Goal: Task Accomplishment & Management: Complete application form

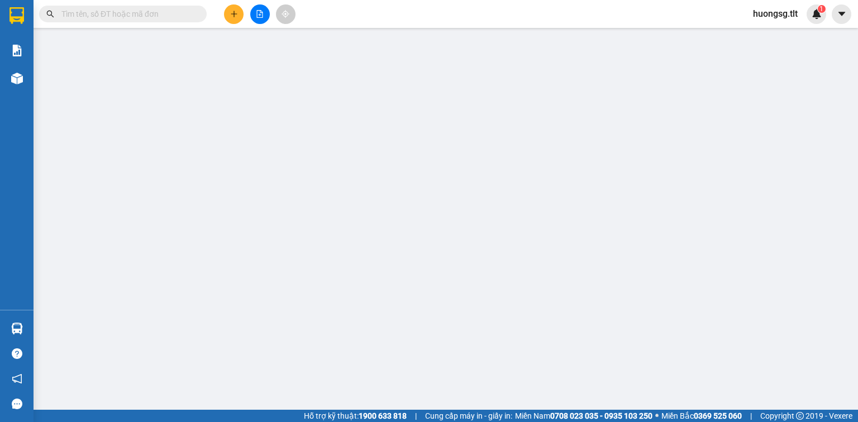
click at [155, 16] on input "text" at bounding box center [127, 14] width 132 height 12
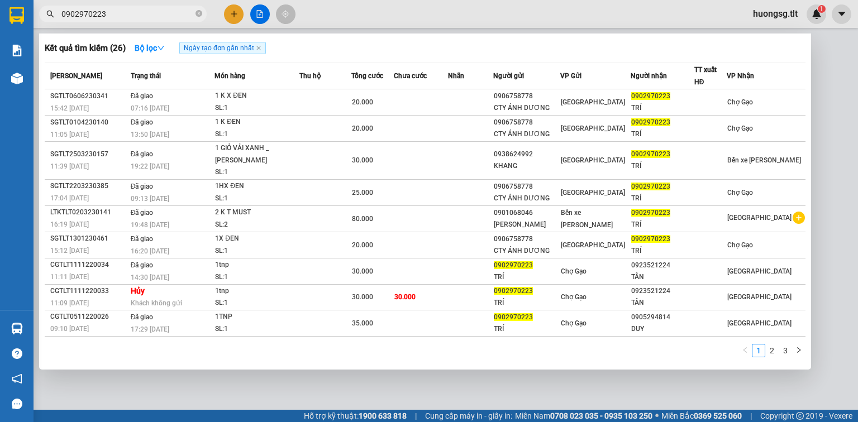
type input "0902970223"
click at [153, 13] on input "0902970223" at bounding box center [127, 14] width 132 height 12
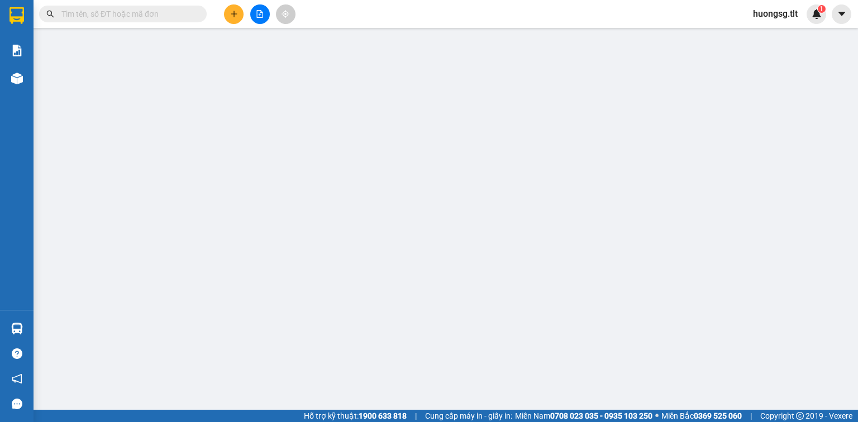
click at [190, 12] on input "text" at bounding box center [127, 14] width 132 height 12
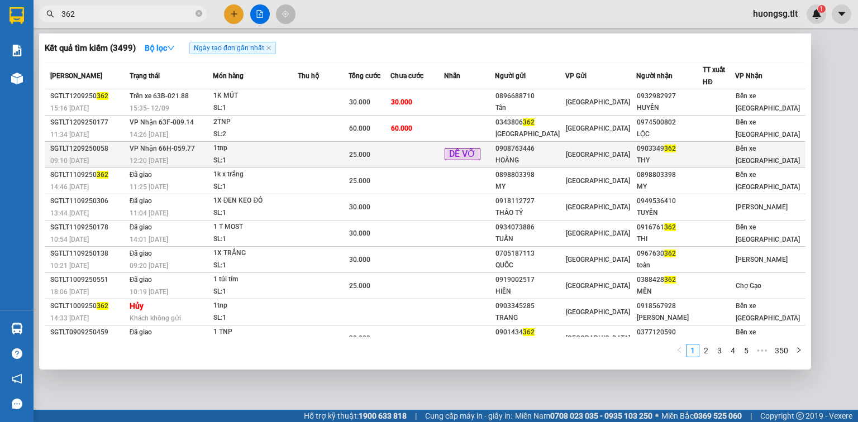
type input "362"
click at [278, 155] on div "SL: 1" at bounding box center [255, 161] width 84 height 12
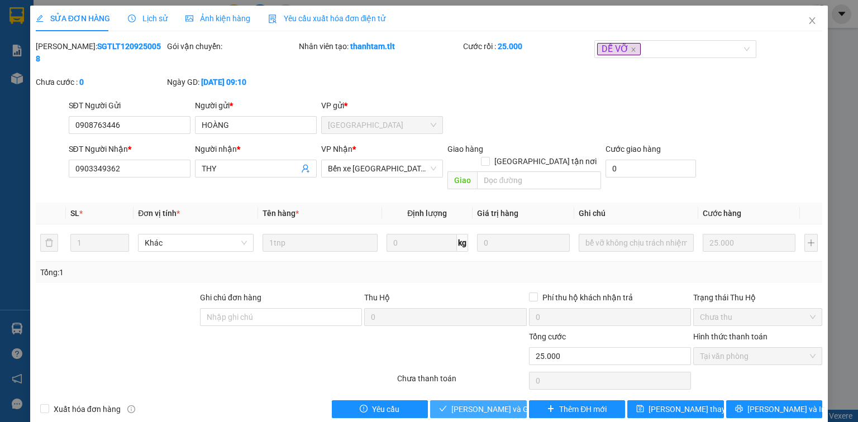
click at [510, 403] on span "[PERSON_NAME] và [PERSON_NAME] hàng" at bounding box center [504, 409] width 107 height 12
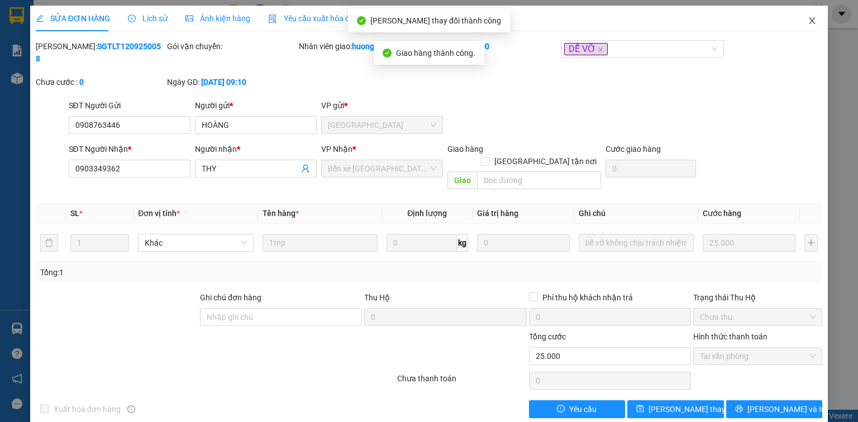
click at [812, 18] on icon "close" at bounding box center [812, 20] width 9 height 9
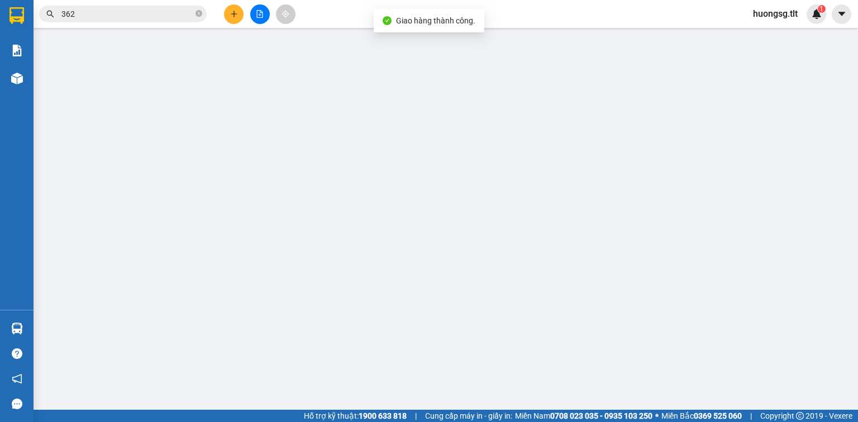
click at [165, 12] on input "362" at bounding box center [127, 14] width 132 height 12
click at [172, 13] on input "text" at bounding box center [127, 14] width 132 height 12
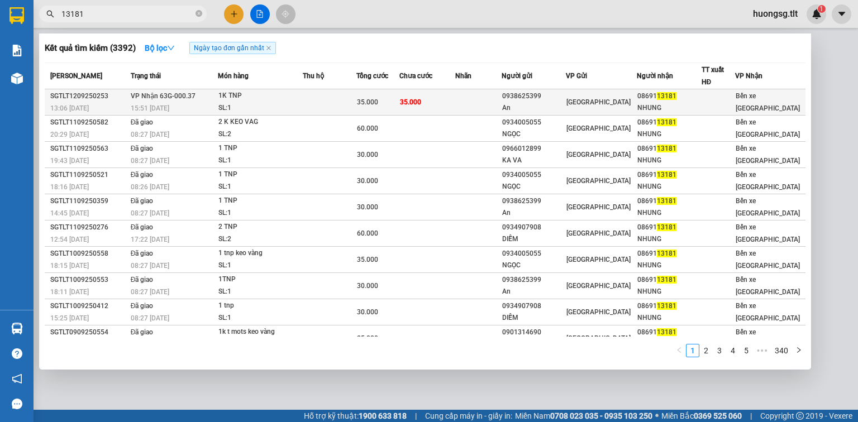
type input "13181"
click at [399, 105] on div "35.000" at bounding box center [378, 102] width 42 height 12
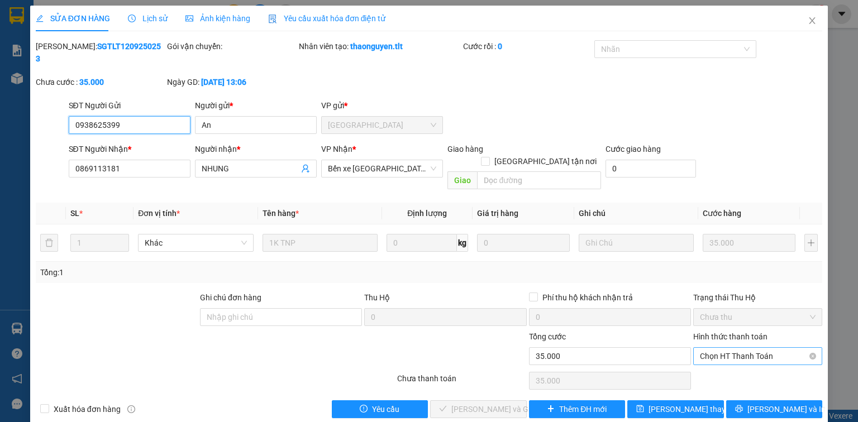
click at [714, 348] on span "Chọn HT Thanh Toán" at bounding box center [758, 356] width 116 height 17
click at [716, 349] on div "Tại văn phòng" at bounding box center [758, 354] width 116 height 12
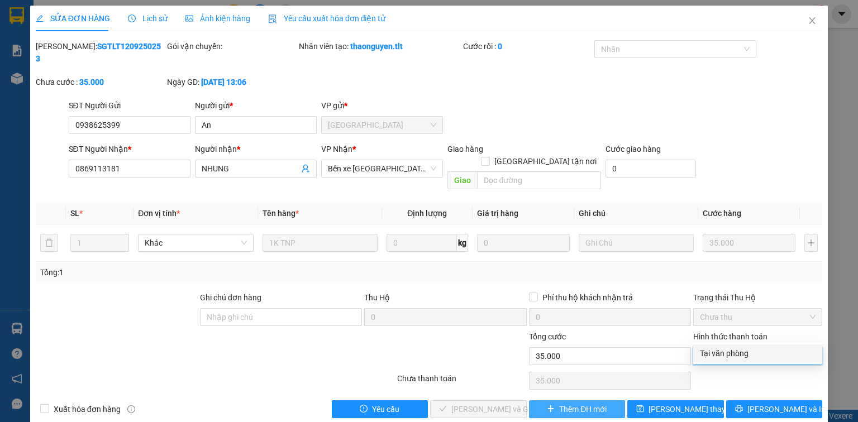
type input "0"
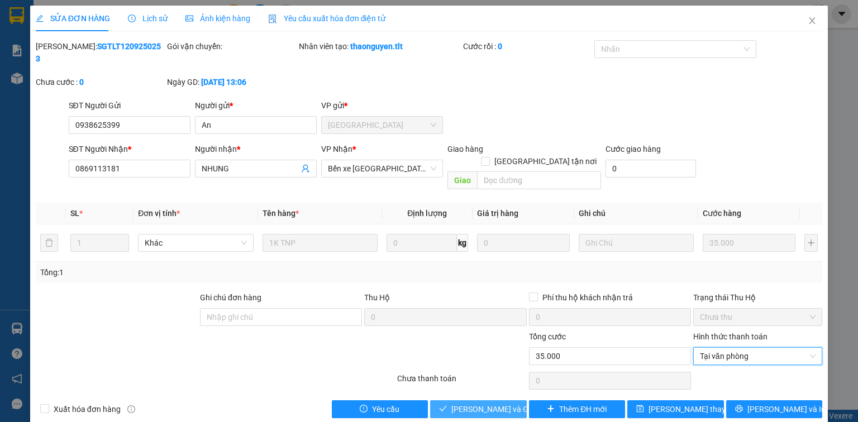
click at [501, 403] on span "Lưu và Giao hàng" at bounding box center [504, 409] width 107 height 12
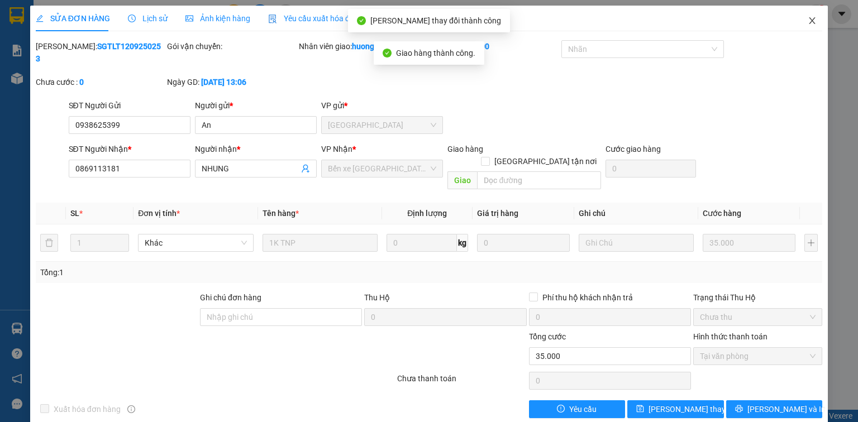
click at [812, 21] on icon "close" at bounding box center [813, 20] width 6 height 7
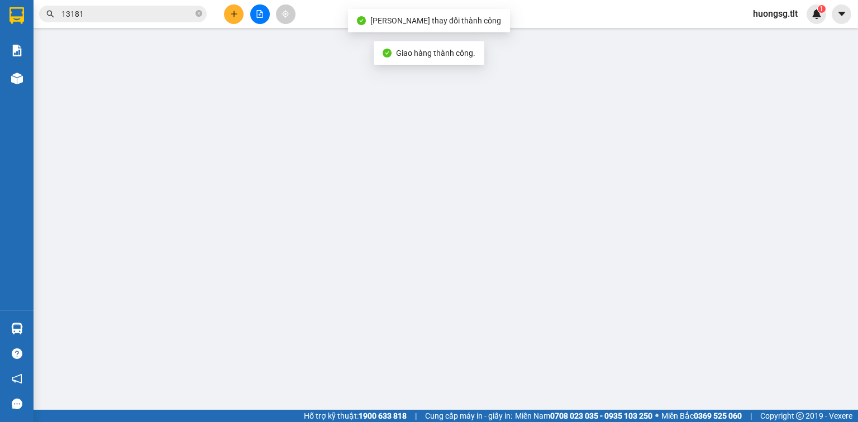
click at [134, 15] on input "13181" at bounding box center [127, 14] width 132 height 12
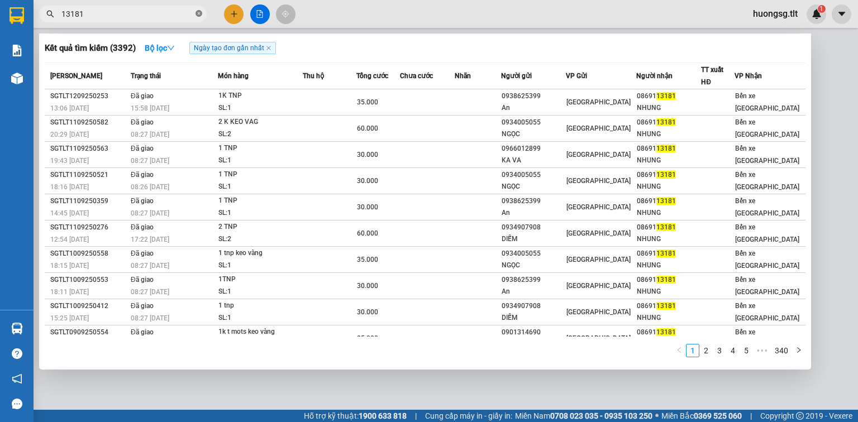
click at [199, 12] on icon "close-circle" at bounding box center [199, 13] width 7 height 7
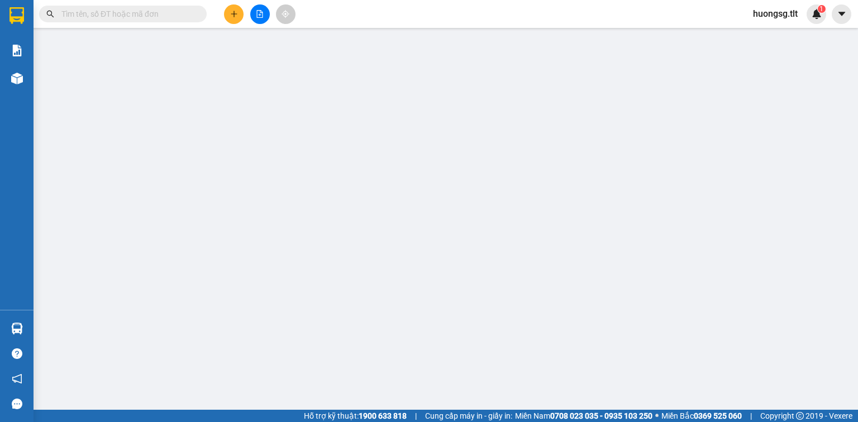
click at [180, 13] on input "text" at bounding box center [127, 14] width 132 height 12
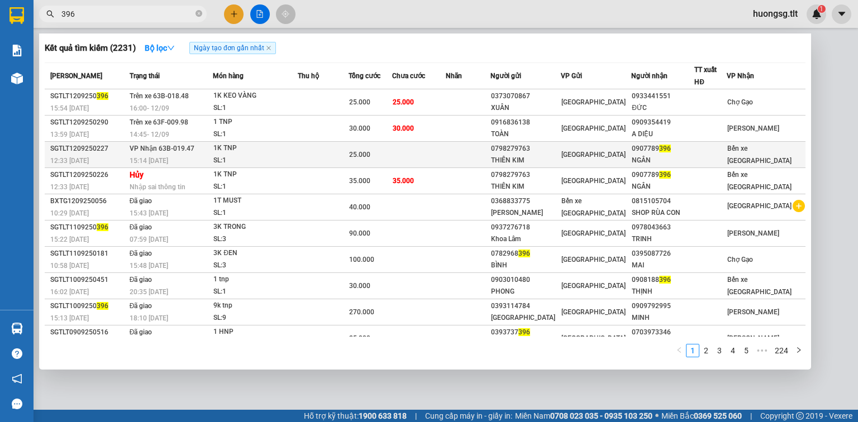
type input "396"
click at [275, 151] on div "1K TNP" at bounding box center [255, 148] width 84 height 12
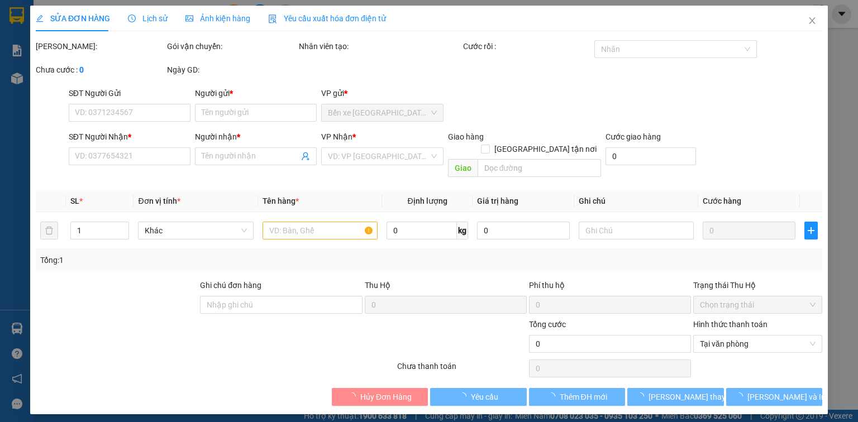
type input "0798279763"
type input "THIÊN KIM"
type input "0907789396"
type input "NGÂN"
type input "25.000"
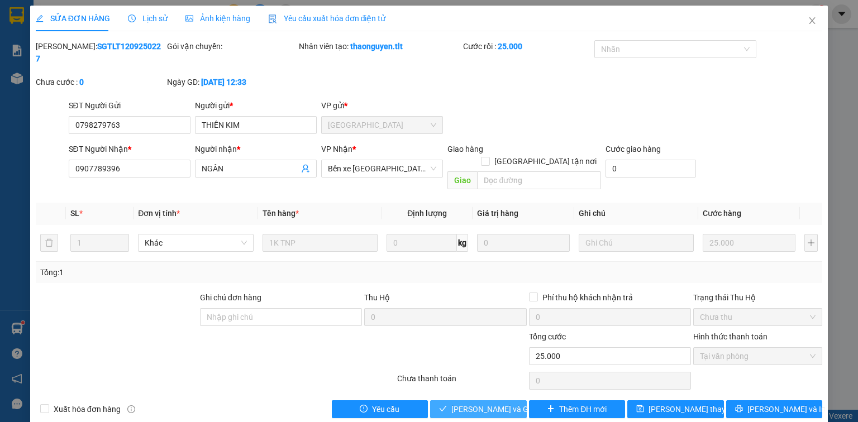
click at [503, 403] on span "Lưu và Giao hàng" at bounding box center [504, 409] width 107 height 12
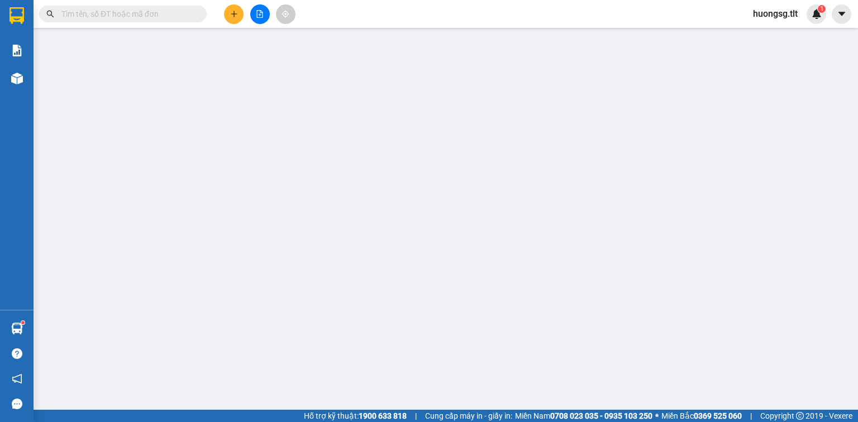
click at [184, 11] on input "text" at bounding box center [127, 14] width 132 height 12
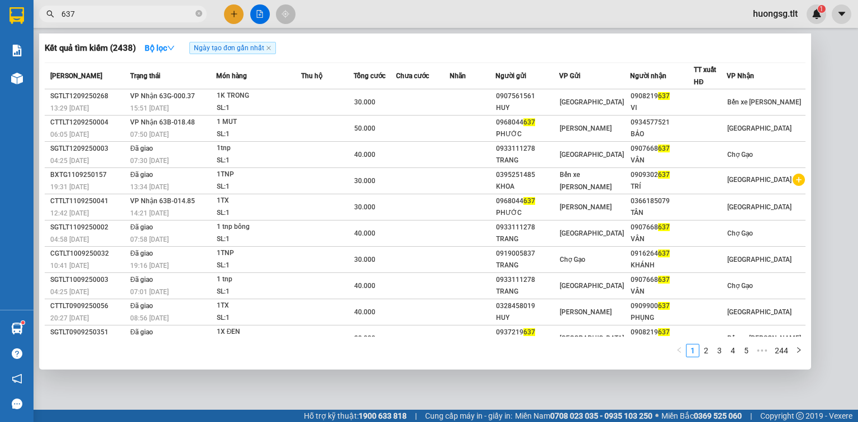
type input "637"
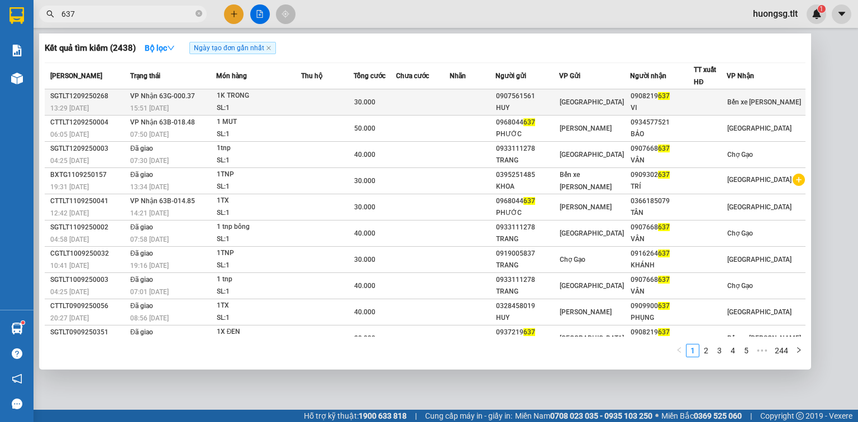
click at [394, 99] on div "30.000" at bounding box center [375, 102] width 42 height 12
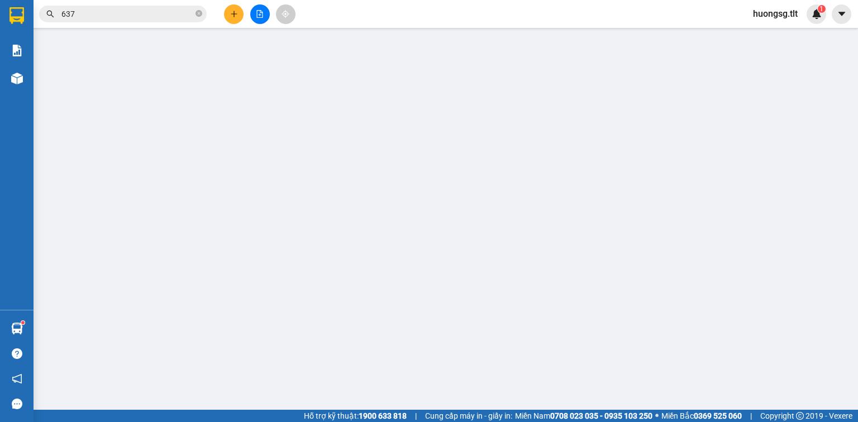
type input "0907561561"
type input "HUY"
type input "0908219637"
type input "VI"
type input "30.000"
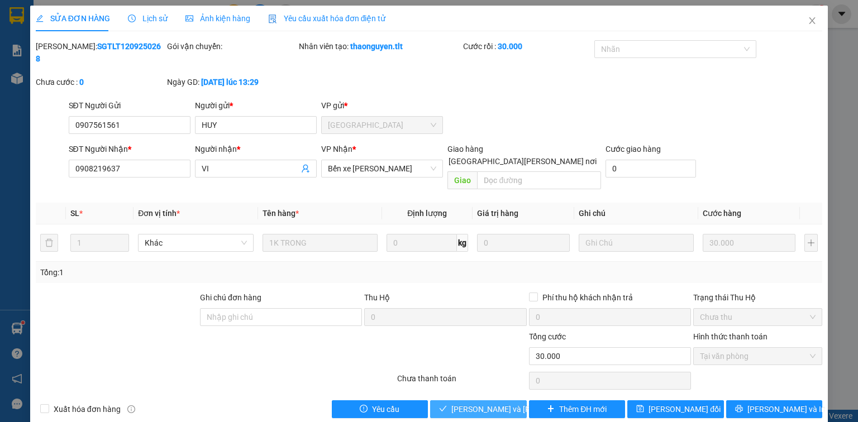
click at [470, 403] on span "Lưu và Giao hàng" at bounding box center [526, 409] width 151 height 12
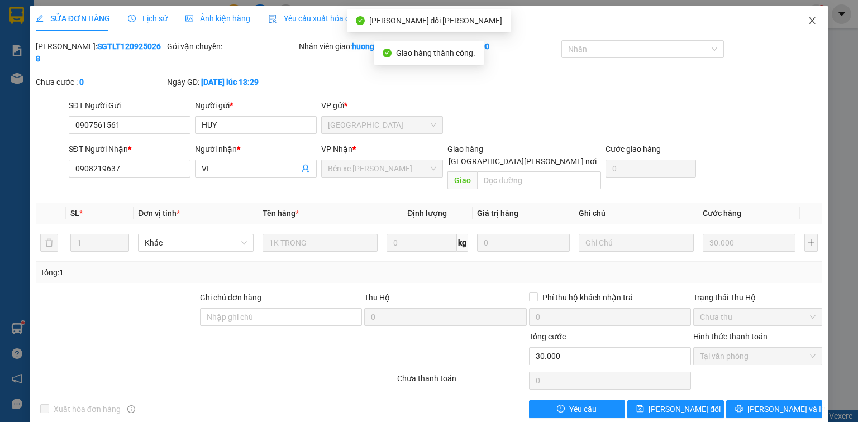
drag, startPoint x: 810, startPoint y: 18, endPoint x: 782, endPoint y: 25, distance: 28.1
click at [809, 19] on icon "close" at bounding box center [812, 20] width 9 height 9
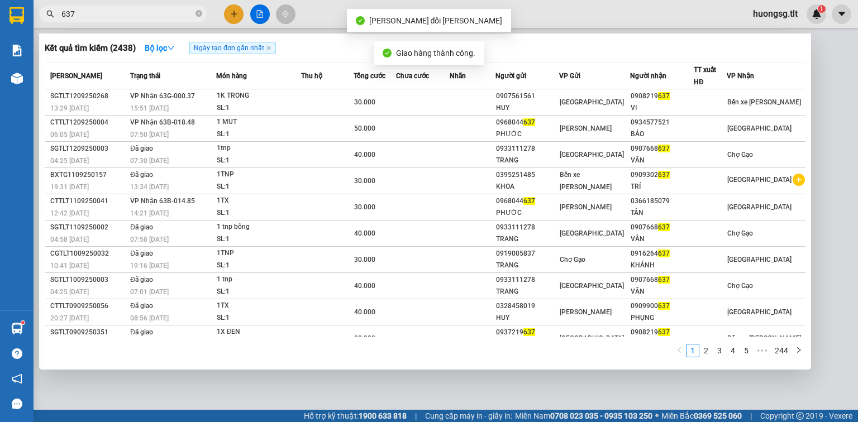
click at [162, 16] on input "637" at bounding box center [127, 14] width 132 height 12
click at [233, 16] on div at bounding box center [429, 211] width 858 height 422
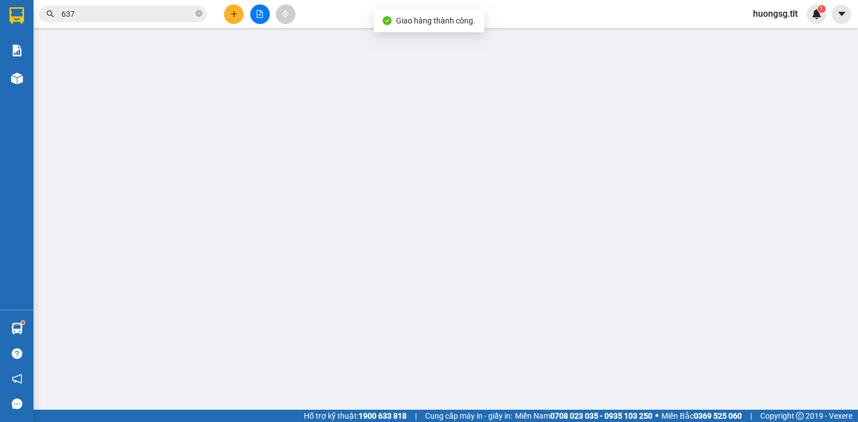
click at [233, 16] on icon "plus" at bounding box center [234, 14] width 8 height 8
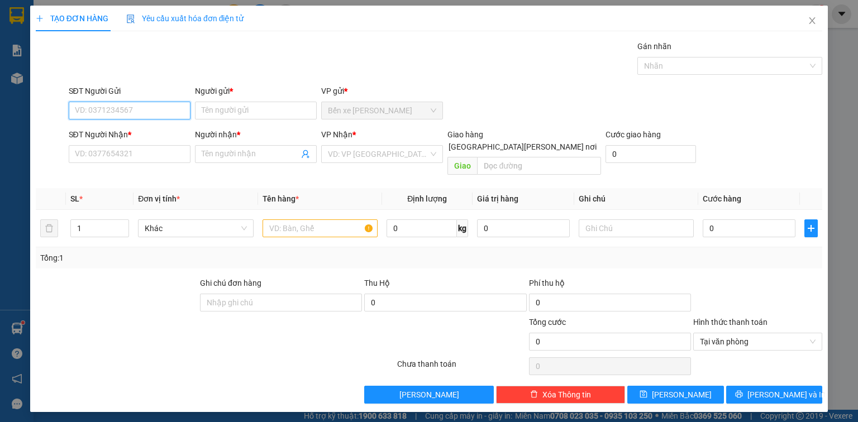
click at [122, 116] on input "SĐT Người Gửi" at bounding box center [130, 111] width 122 height 18
click at [138, 127] on div "0909512526 - NHÂN" at bounding box center [130, 132] width 110 height 12
type input "0909512526"
type input "NHÂN"
type input "0909512526"
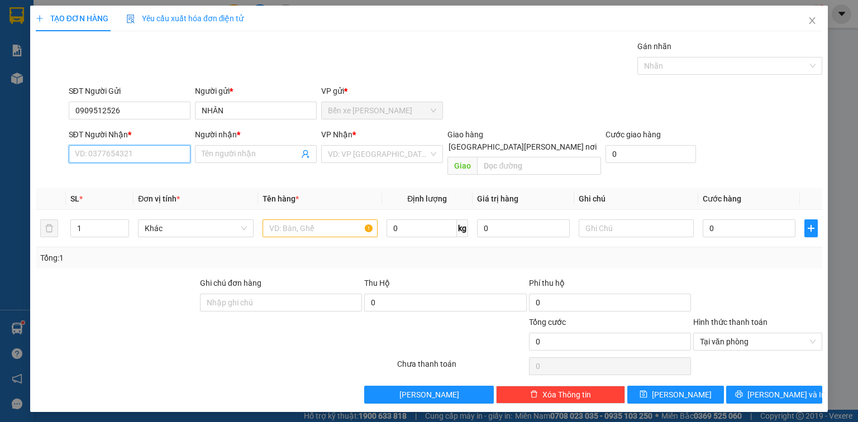
click at [161, 148] on input "SĐT Người Nhận *" at bounding box center [130, 154] width 122 height 18
type input "0787891465"
click at [154, 175] on div "0787891465 - TRÂM" at bounding box center [129, 176] width 108 height 12
type input "TRÂM"
type input "0787891465"
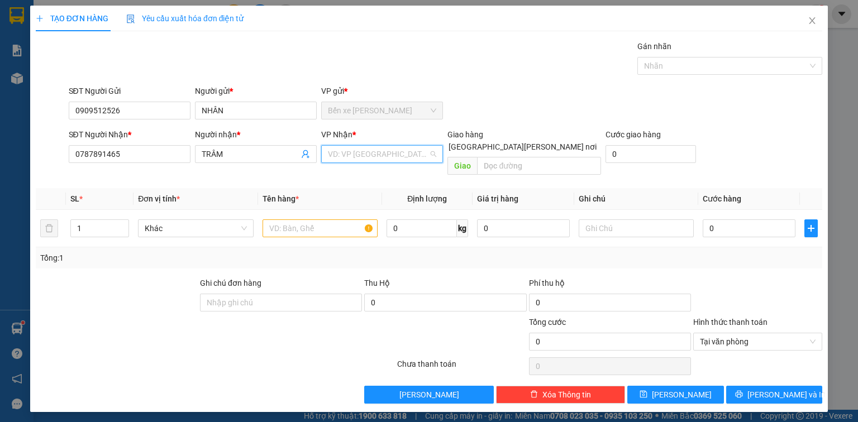
click at [342, 156] on input "search" at bounding box center [378, 154] width 101 height 17
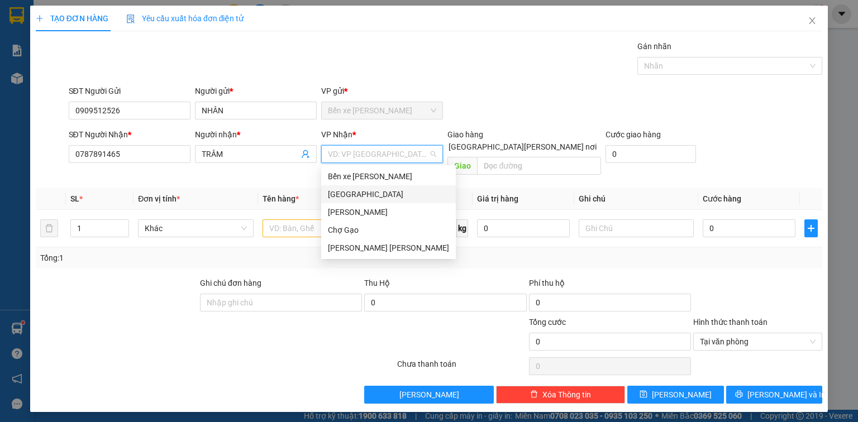
click at [346, 192] on div "[GEOGRAPHIC_DATA]" at bounding box center [388, 194] width 121 height 12
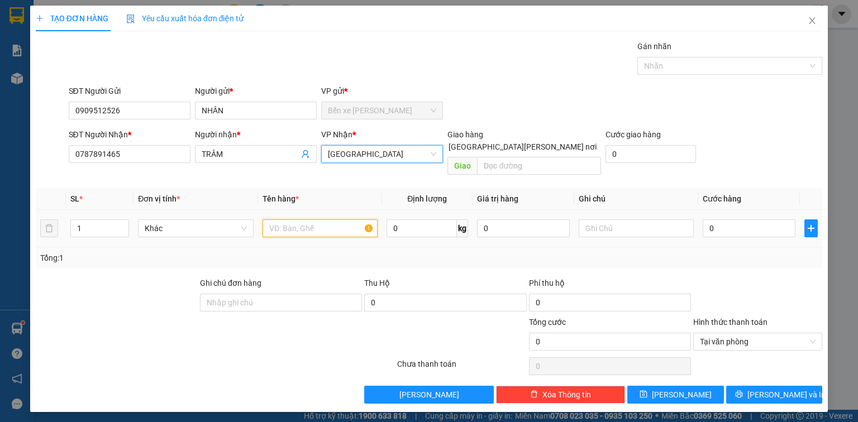
click at [313, 220] on input "text" at bounding box center [320, 229] width 115 height 18
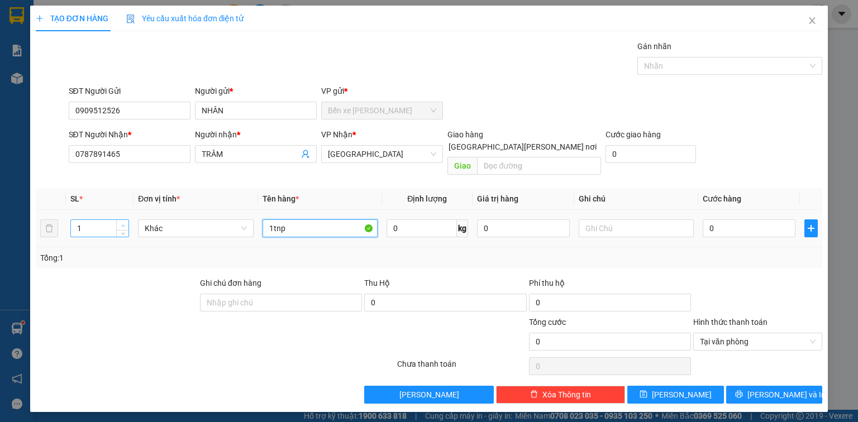
type input "1tnp"
click at [124, 222] on span "up" at bounding box center [123, 225] width 7 height 7
type input "3"
click at [124, 222] on span "up" at bounding box center [123, 225] width 7 height 7
drag, startPoint x: 282, startPoint y: 216, endPoint x: 257, endPoint y: 217, distance: 24.6
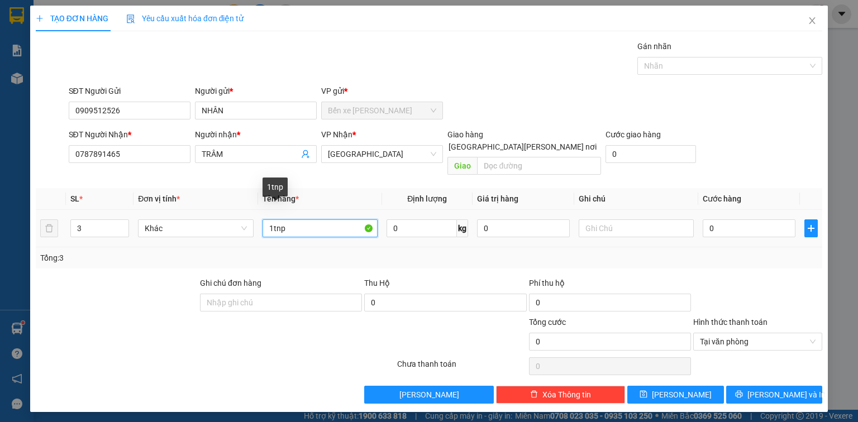
click at [257, 216] on tr "3 Khác 1tnp 0 kg 0 0" at bounding box center [429, 228] width 787 height 37
type input "3tnp"
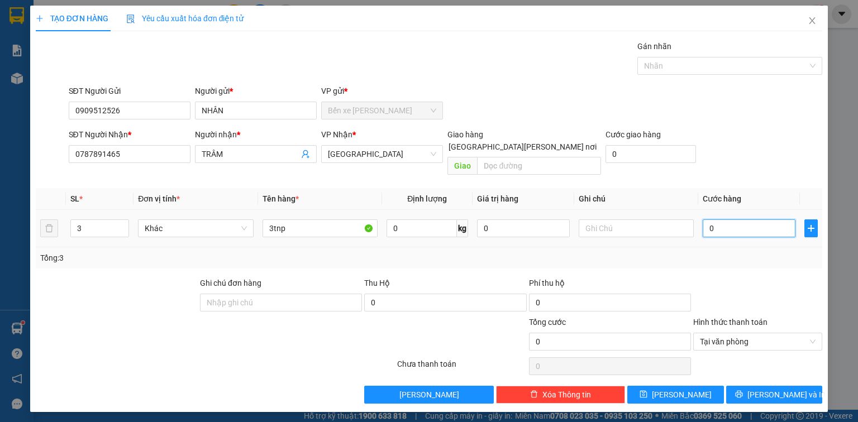
click at [718, 220] on input "0" at bounding box center [749, 229] width 93 height 18
type input "1"
type input "11"
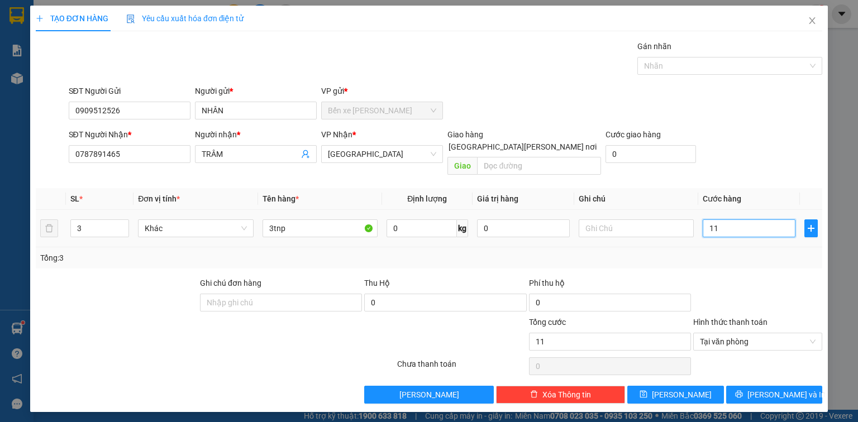
type input "110"
type input "110.000"
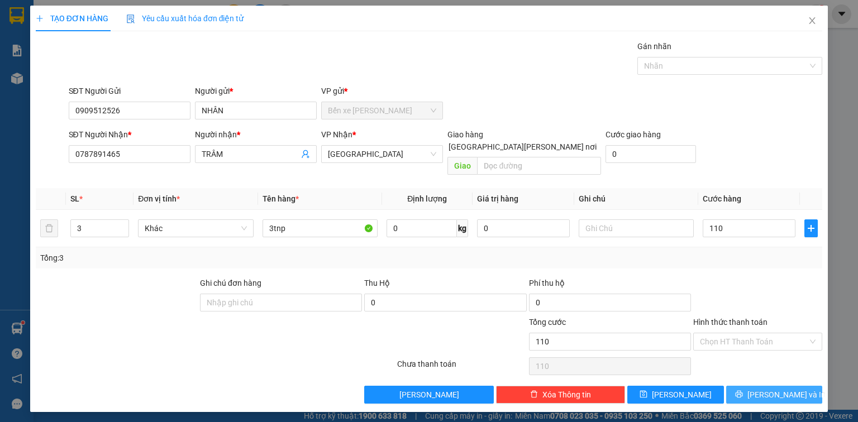
type input "110.000"
click at [776, 386] on button "Lưu và In" at bounding box center [774, 395] width 97 height 18
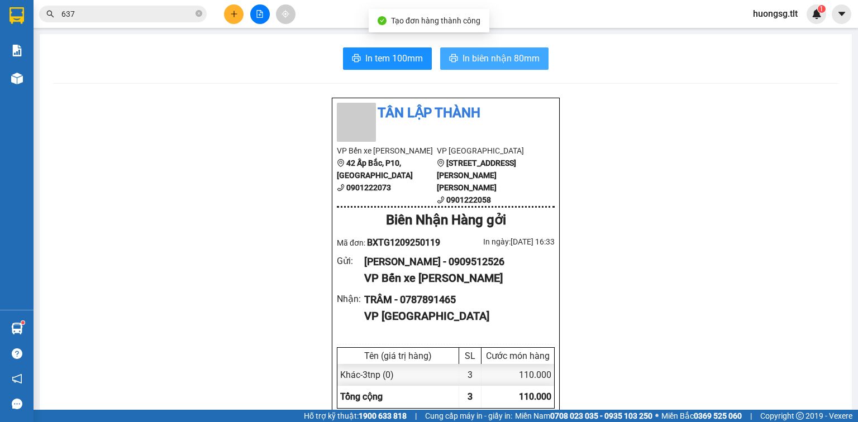
click at [517, 58] on span "In biên nhận 80mm" at bounding box center [501, 58] width 77 height 14
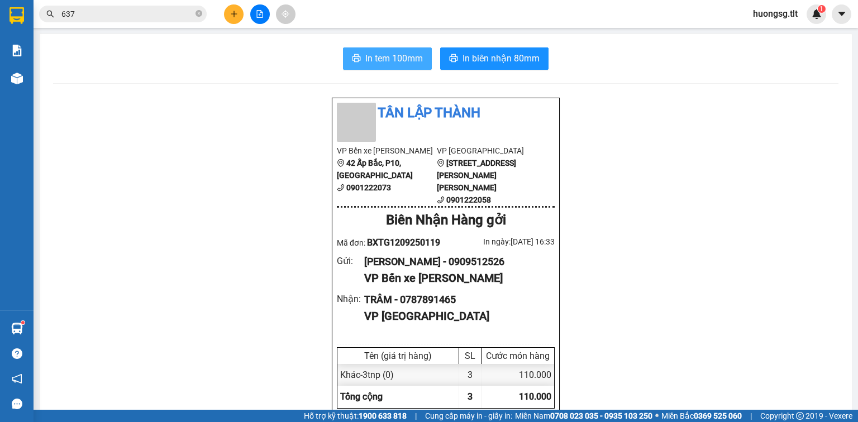
click at [401, 65] on span "In tem 100mm" at bounding box center [394, 58] width 58 height 14
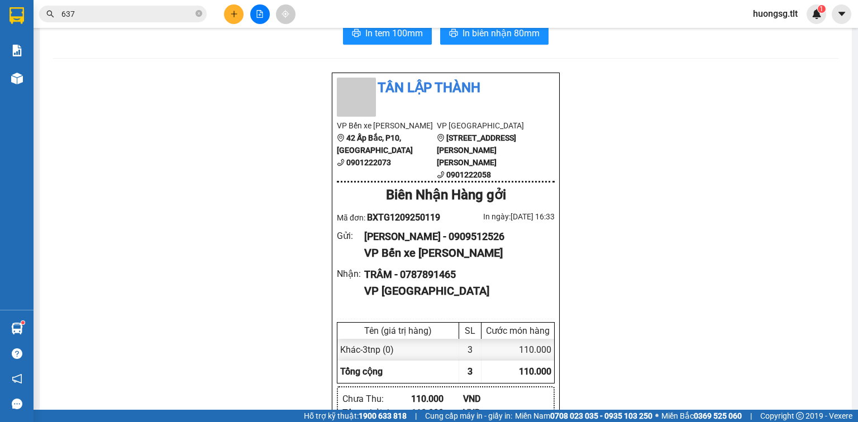
scroll to position [45, 0]
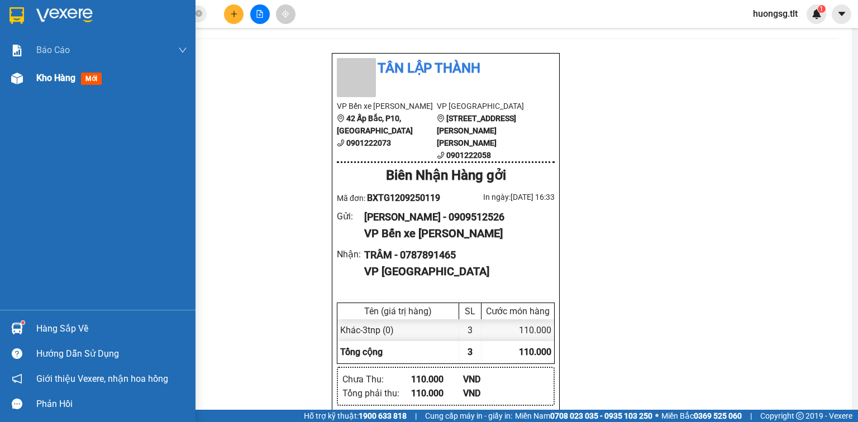
click at [24, 75] on div at bounding box center [17, 79] width 20 height 20
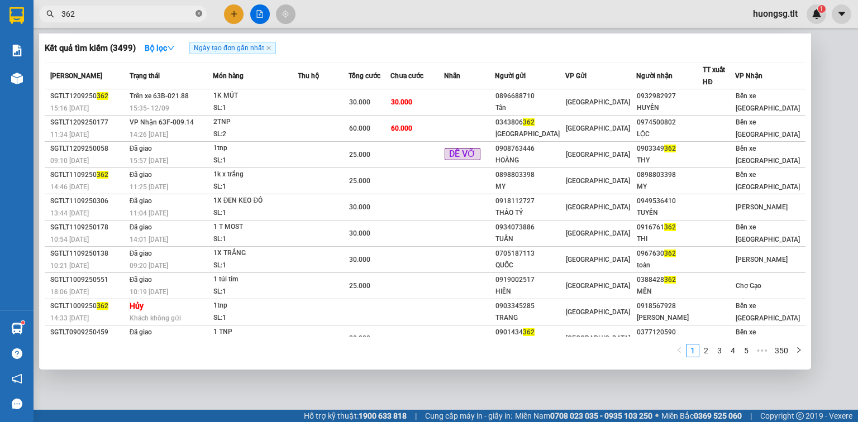
click at [197, 11] on icon "close-circle" at bounding box center [199, 13] width 7 height 7
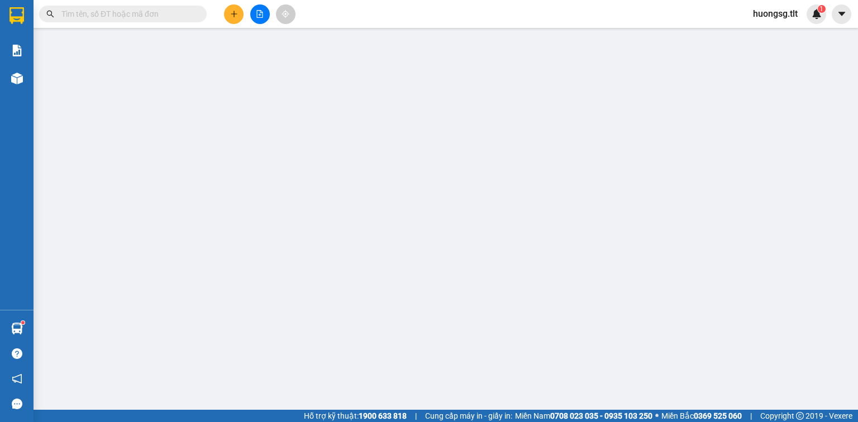
click at [184, 13] on input "text" at bounding box center [127, 14] width 132 height 12
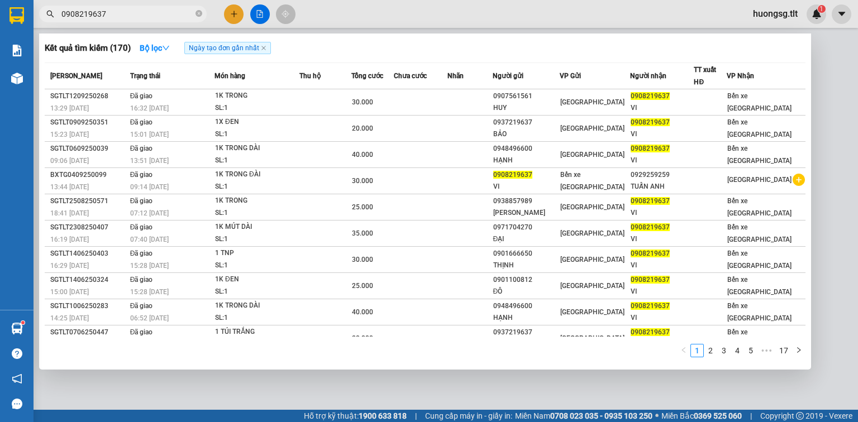
type input "0908219637"
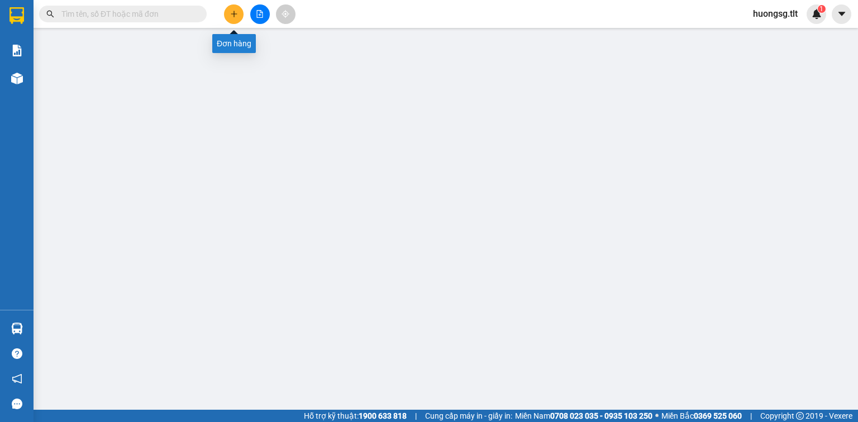
click at [231, 15] on icon "plus" at bounding box center [234, 14] width 8 height 8
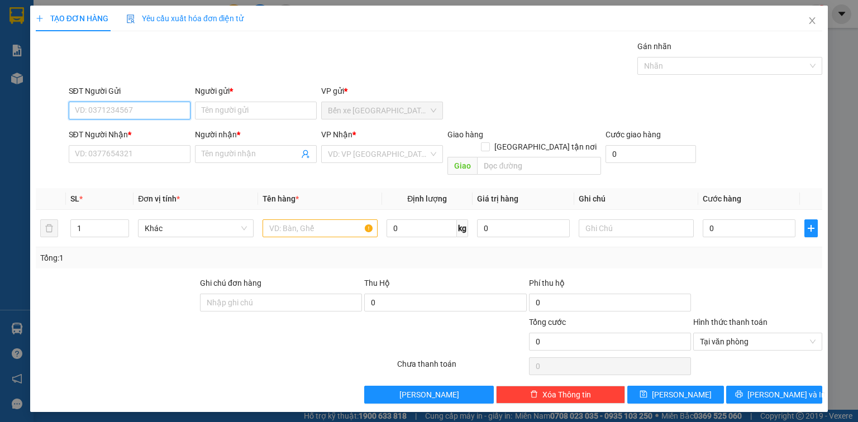
click at [168, 114] on input "SĐT Người Gửi" at bounding box center [130, 111] width 122 height 18
type input "0"
type input "0945456264"
click at [156, 134] on div "0945456264 - BẢO" at bounding box center [128, 132] width 107 height 12
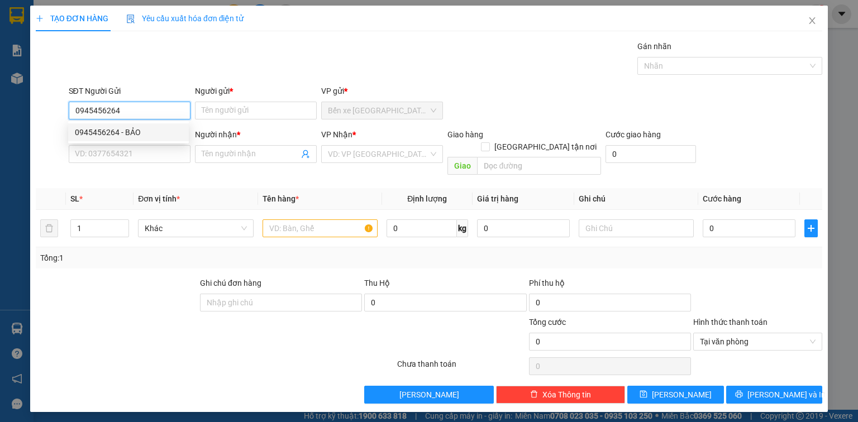
type input "BẢO"
type input "0945456264"
click at [157, 151] on input "SĐT Người Nhận *" at bounding box center [130, 154] width 122 height 18
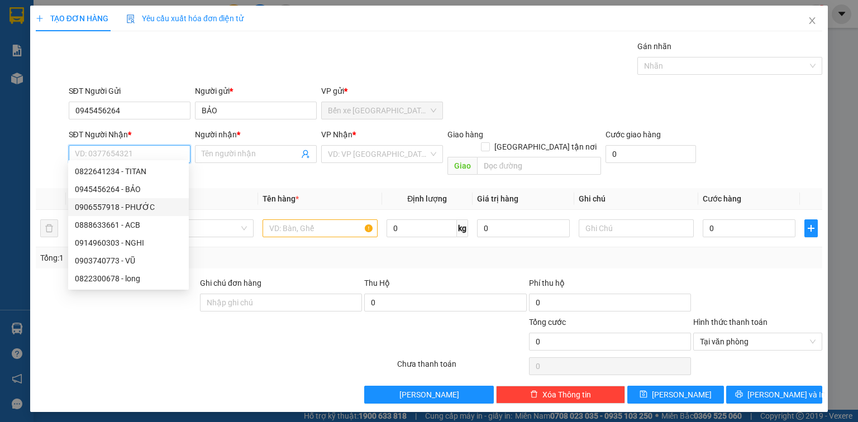
click at [165, 212] on div "0906557918 - PHƯỚC" at bounding box center [128, 207] width 107 height 12
type input "0906557918"
type input "PHƯỚC"
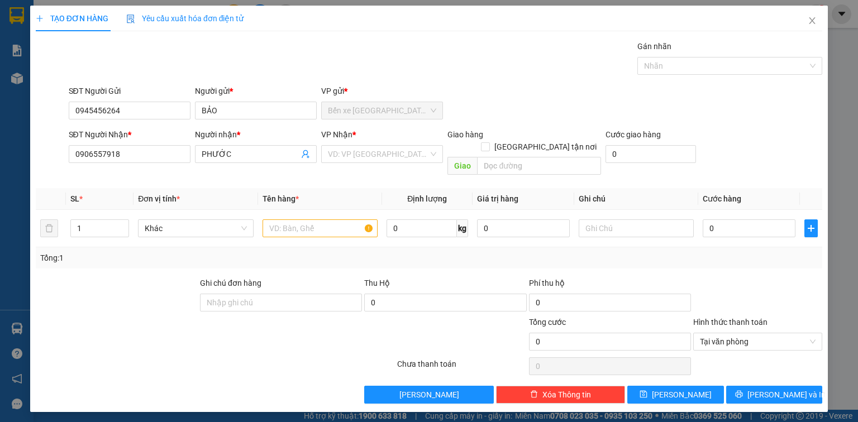
drag, startPoint x: 365, startPoint y: 151, endPoint x: 366, endPoint y: 159, distance: 7.3
click at [365, 151] on input "search" at bounding box center [378, 154] width 101 height 17
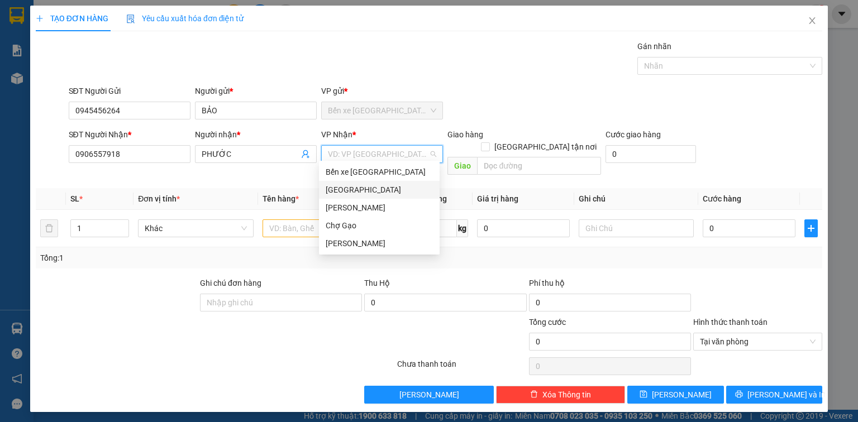
click at [375, 190] on div "[GEOGRAPHIC_DATA]" at bounding box center [379, 190] width 107 height 12
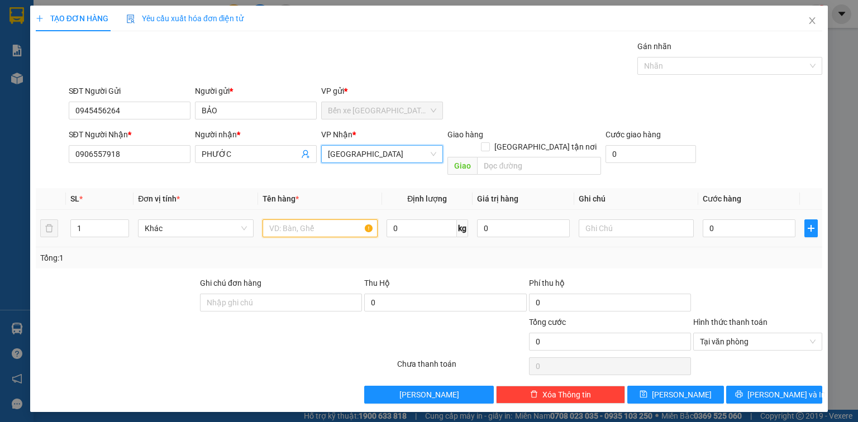
click at [297, 220] on input "text" at bounding box center [320, 229] width 115 height 18
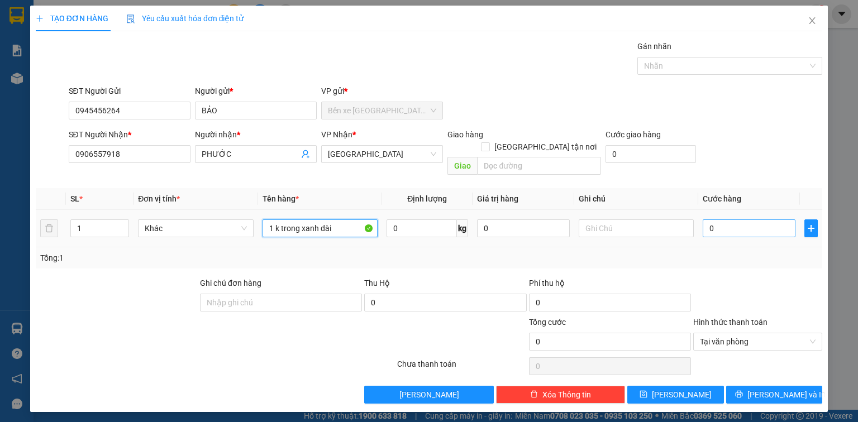
type input "1 k trong xanh dài"
click at [763, 220] on input "0" at bounding box center [749, 229] width 93 height 18
type input "4"
type input "40"
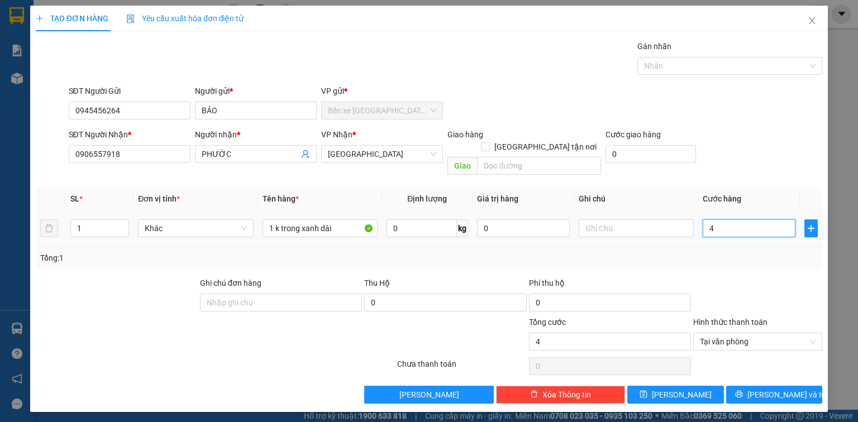
type input "40"
drag, startPoint x: 725, startPoint y: 215, endPoint x: 702, endPoint y: 213, distance: 23.5
click at [703, 220] on input "40" at bounding box center [749, 229] width 93 height 18
type input "3"
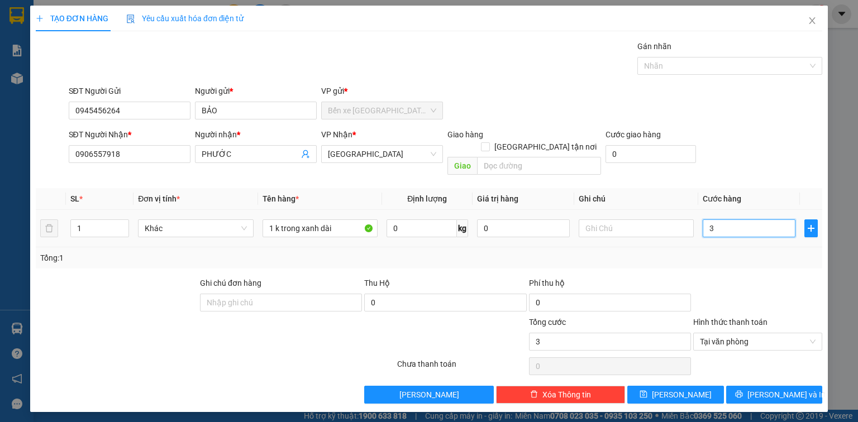
type input "30"
type input "30.000"
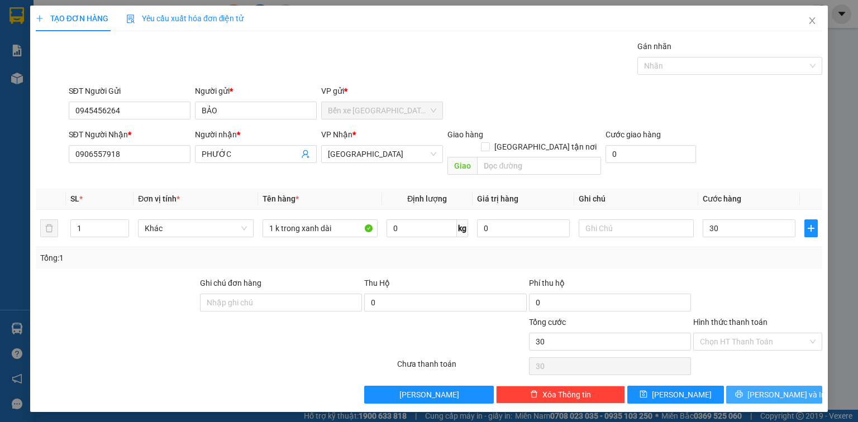
type input "30.000"
drag, startPoint x: 774, startPoint y: 400, endPoint x: 760, endPoint y: 393, distance: 16.2
click at [773, 400] on span "Lưu và In" at bounding box center [787, 395] width 78 height 12
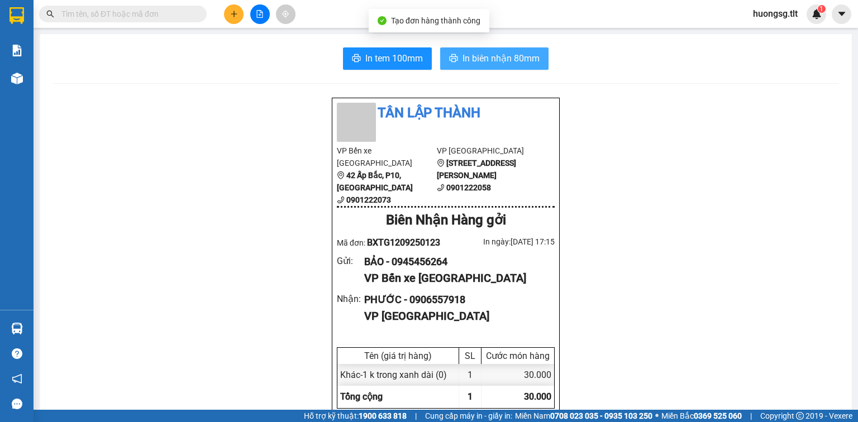
click at [526, 58] on span "In biên nhận 80mm" at bounding box center [501, 58] width 77 height 14
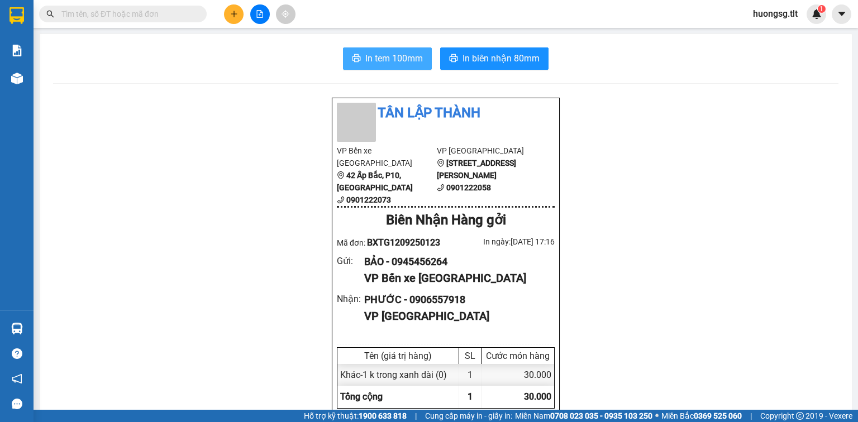
click at [412, 59] on span "In tem 100mm" at bounding box center [394, 58] width 58 height 14
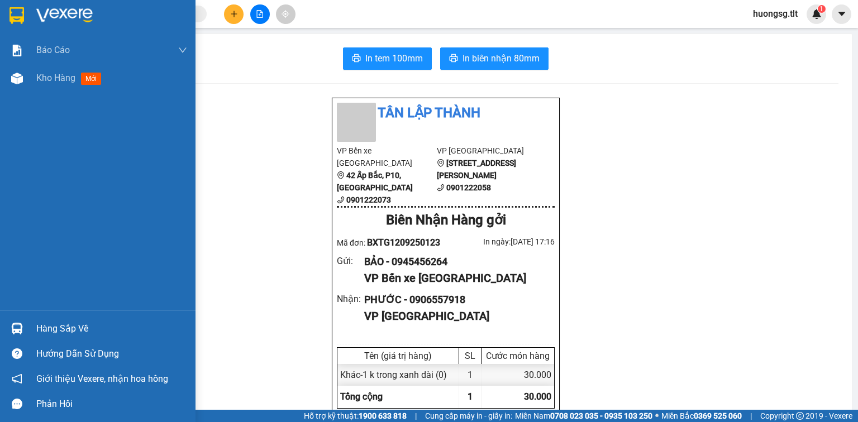
click at [7, 330] on div at bounding box center [17, 329] width 20 height 20
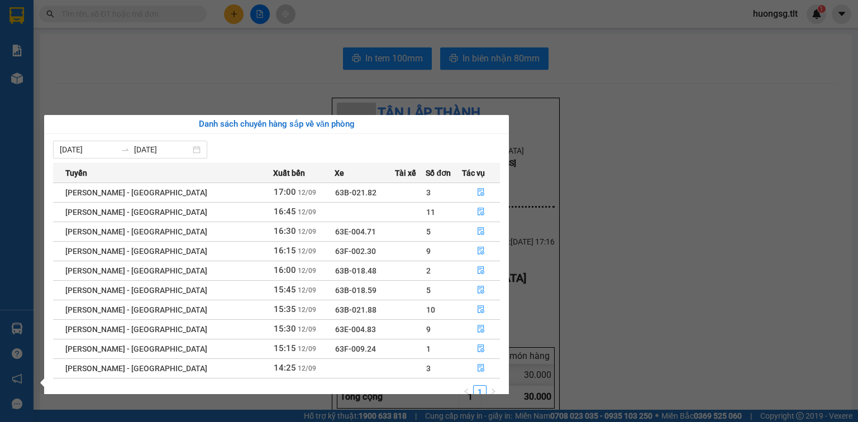
click at [480, 173] on div "Tác vụ" at bounding box center [480, 173] width 37 height 12
click at [477, 184] on button "button" at bounding box center [481, 193] width 37 height 18
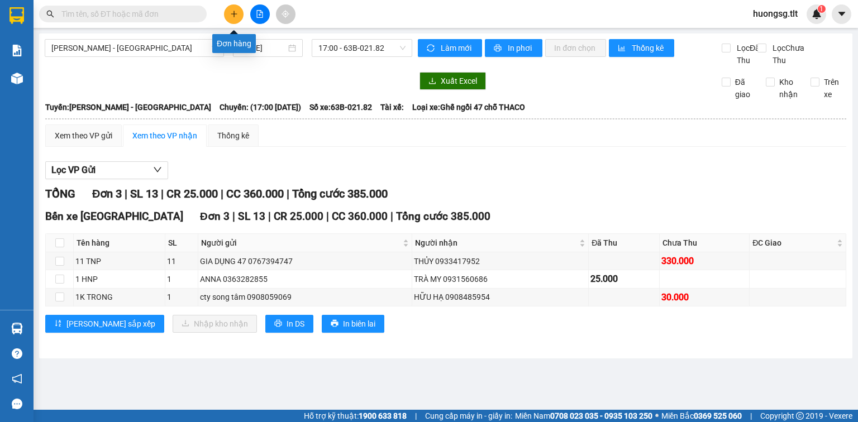
click at [237, 7] on button at bounding box center [234, 14] width 20 height 20
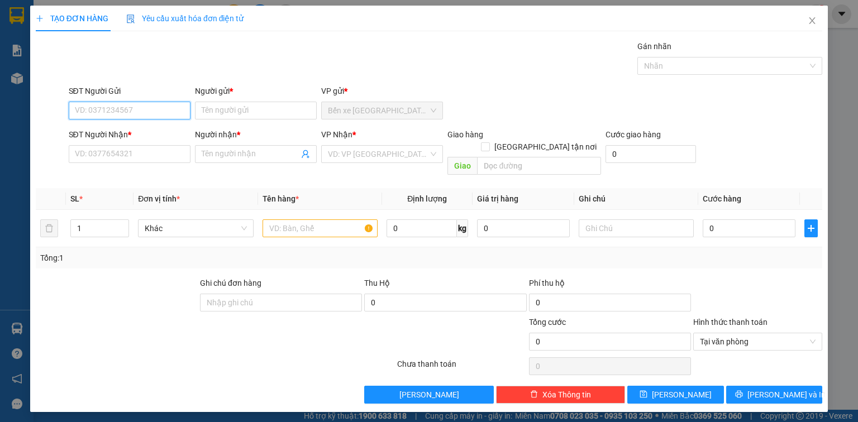
click at [113, 110] on input "SĐT Người Gửi" at bounding box center [130, 111] width 122 height 18
type input "0"
type input "0901010409"
drag, startPoint x: 96, startPoint y: 134, endPoint x: 108, endPoint y: 157, distance: 25.7
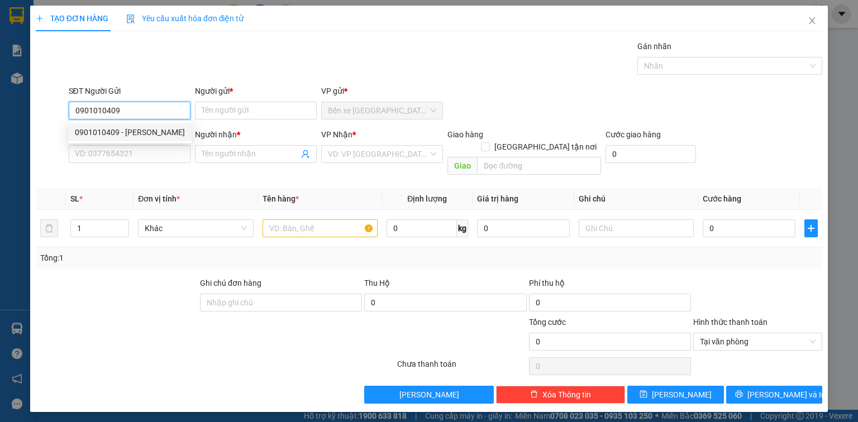
click at [96, 134] on div "0901010409 - KHÁNH" at bounding box center [130, 132] width 110 height 12
type input "KHÁNH"
type input "0901010409"
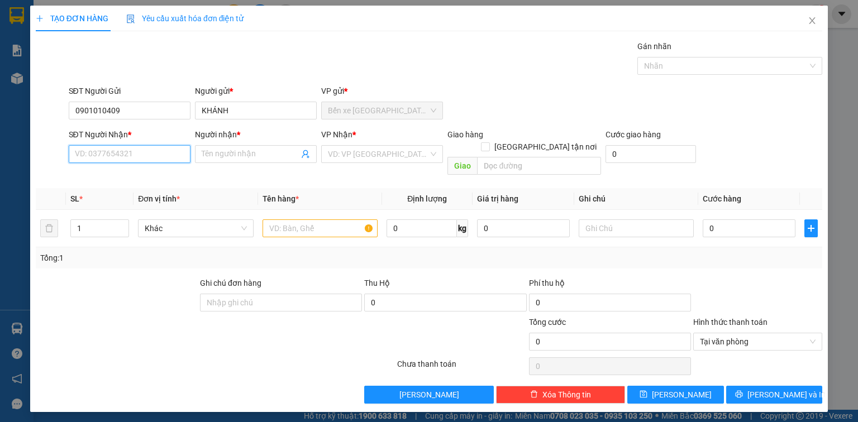
click at [110, 156] on input "SĐT Người Nhận *" at bounding box center [130, 154] width 122 height 18
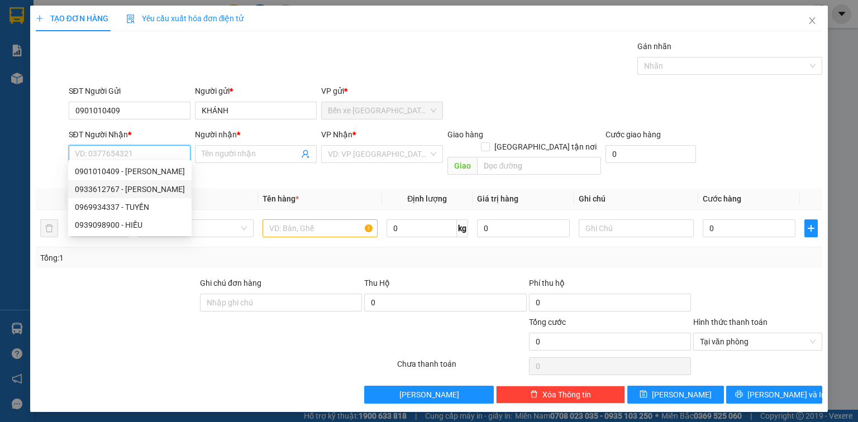
click at [136, 189] on div "0933612767 - KIM" at bounding box center [130, 189] width 110 height 12
type input "0933612767"
type input "KIM"
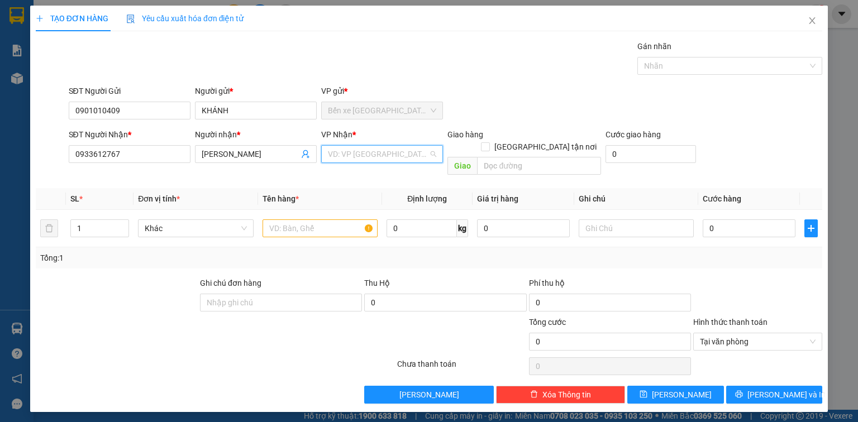
click at [358, 156] on input "search" at bounding box center [378, 154] width 101 height 17
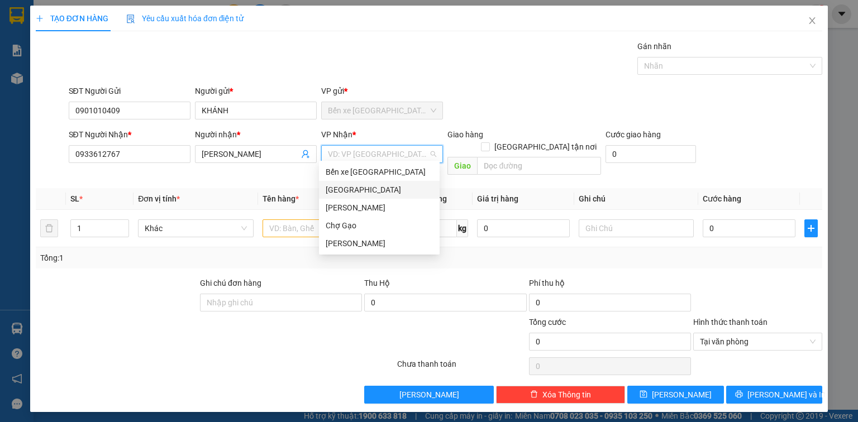
click at [334, 188] on div "[GEOGRAPHIC_DATA]" at bounding box center [379, 190] width 107 height 12
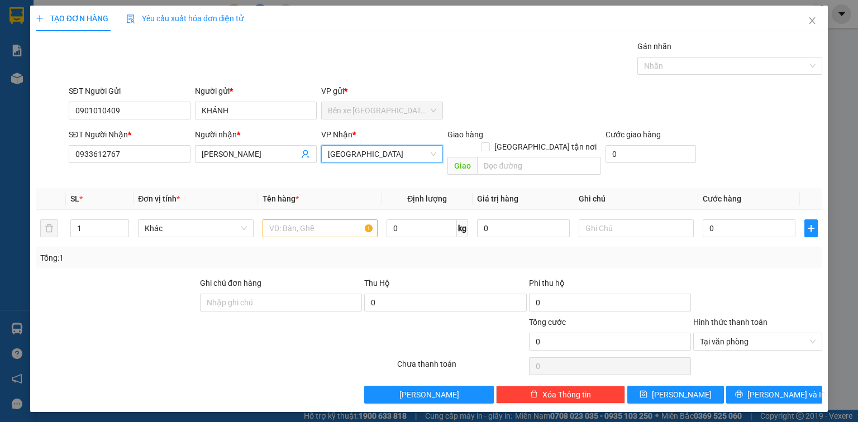
click at [348, 156] on span "[GEOGRAPHIC_DATA]" at bounding box center [382, 154] width 108 height 17
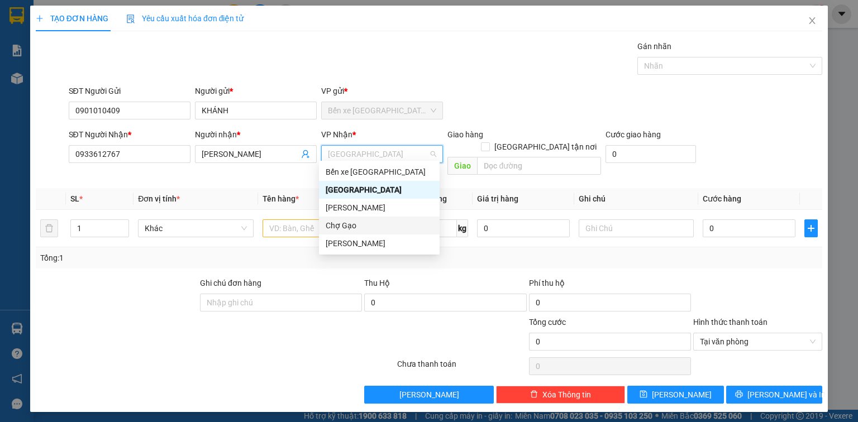
click at [340, 221] on div "Chợ Gạo" at bounding box center [379, 226] width 107 height 12
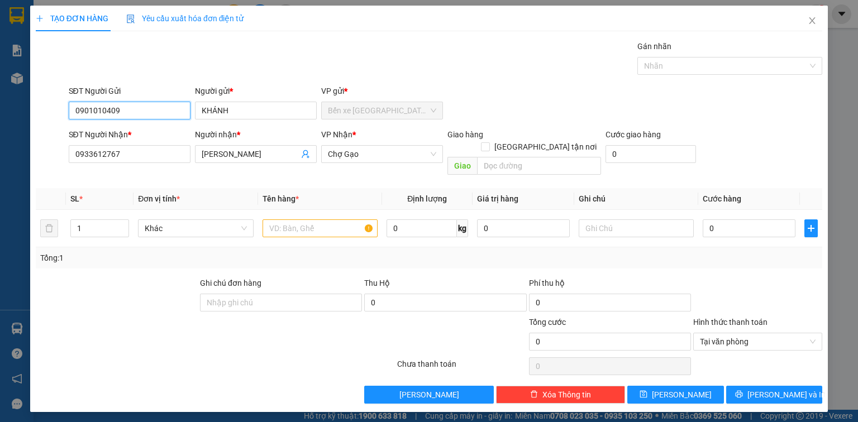
click at [161, 116] on input "0901010409" at bounding box center [130, 111] width 122 height 18
click at [146, 108] on input "0901010409" at bounding box center [130, 111] width 122 height 18
click at [146, 107] on input "0901010409" at bounding box center [130, 111] width 122 height 18
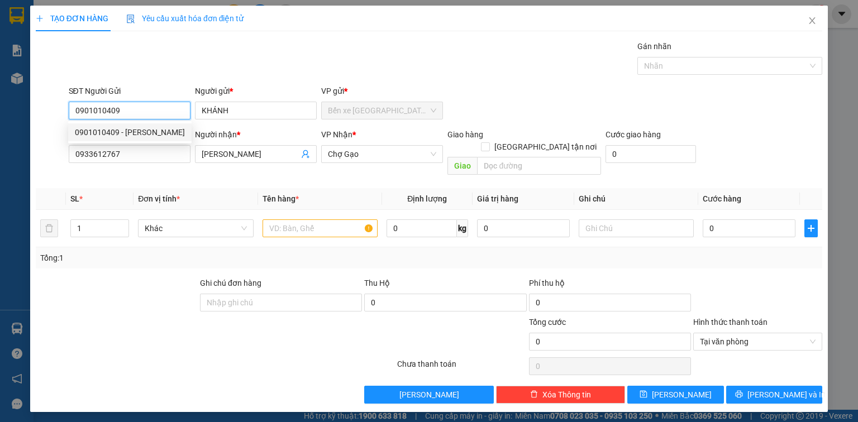
click at [145, 107] on input "0901010409" at bounding box center [130, 111] width 122 height 18
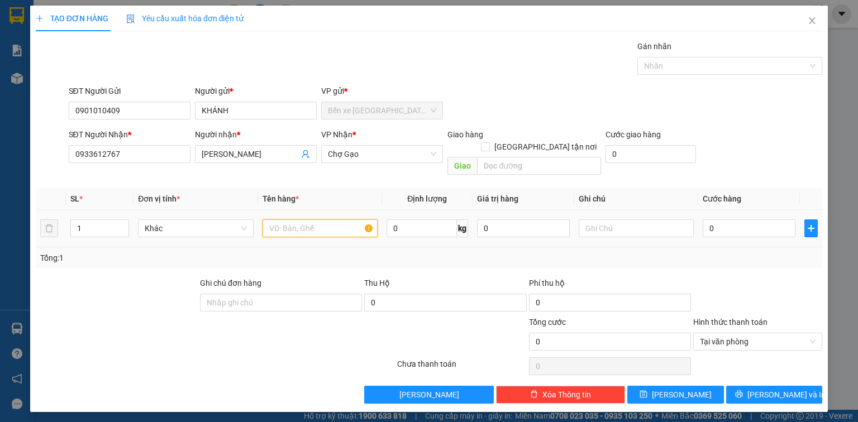
click at [297, 220] on input "text" at bounding box center [320, 229] width 115 height 18
type input "1HNP"
click at [736, 220] on input "0" at bounding box center [749, 229] width 93 height 18
type input "2"
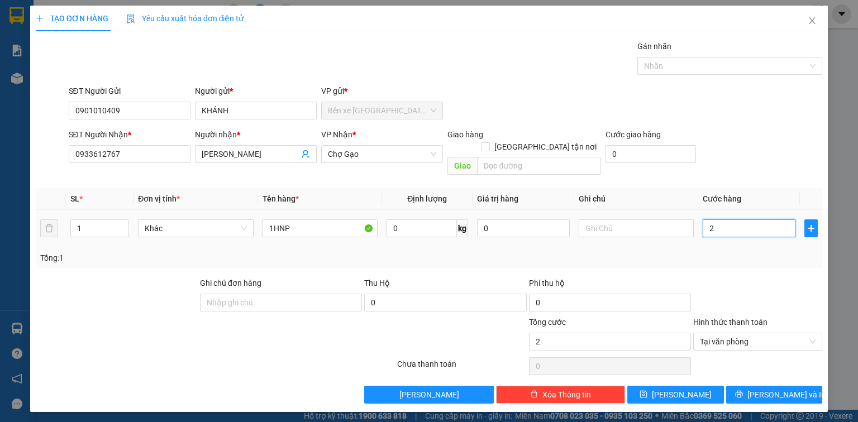
type input "25"
click at [793, 284] on div at bounding box center [757, 296] width 131 height 39
click at [774, 401] on span "Lưu và In" at bounding box center [787, 395] width 78 height 12
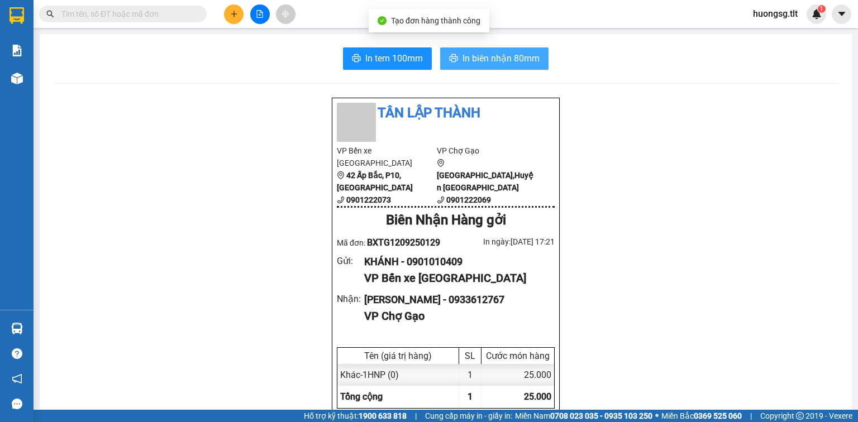
click at [501, 63] on span "In biên nhận 80mm" at bounding box center [501, 58] width 77 height 14
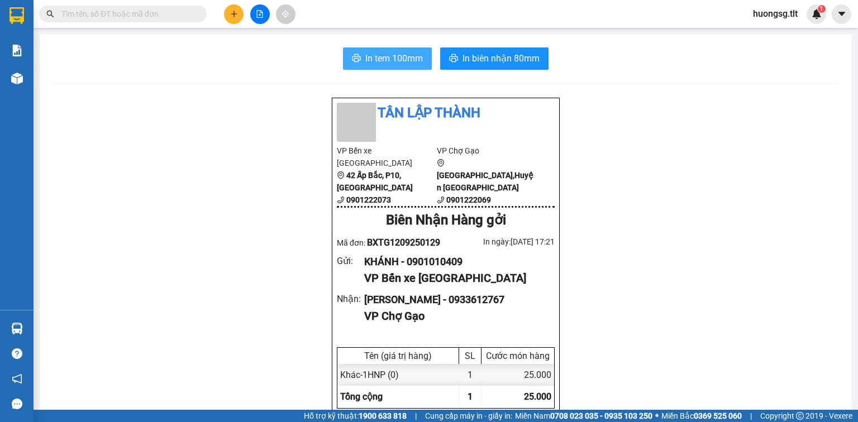
click at [384, 50] on button "In tem 100mm" at bounding box center [387, 58] width 89 height 22
drag, startPoint x: 406, startPoint y: 225, endPoint x: 462, endPoint y: 228, distance: 55.9
click at [462, 254] on div "KHÁNH - 0901010409" at bounding box center [455, 262] width 182 height 16
click at [227, 15] on button at bounding box center [234, 14] width 20 height 20
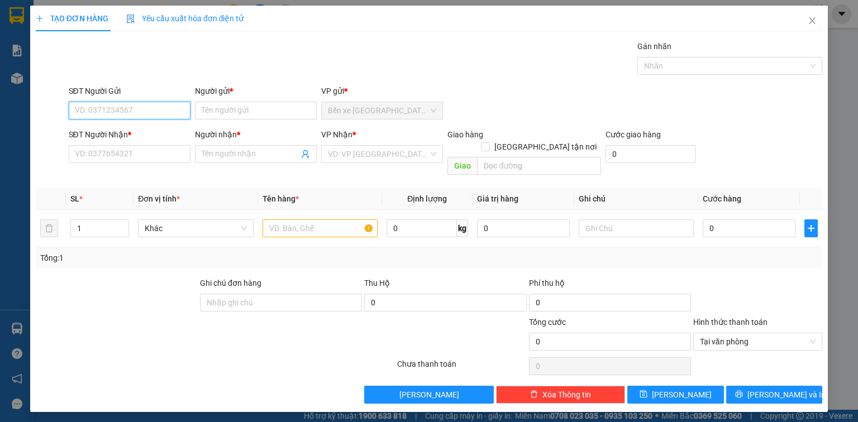
click at [172, 103] on input "SĐT Người Gửi" at bounding box center [130, 111] width 122 height 18
paste input "0901010409"
type input "0901010409"
type input "0"
click at [172, 103] on input "0901010409" at bounding box center [130, 111] width 122 height 18
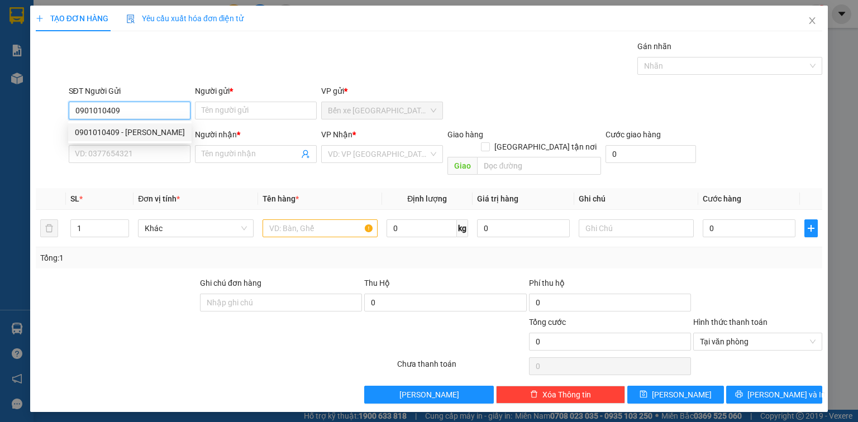
click at [142, 133] on div "0901010409 - KHÁNH" at bounding box center [130, 132] width 110 height 12
type input "KHÁNH"
type input "0901010409"
click at [141, 147] on input "SĐT Người Nhận *" at bounding box center [130, 154] width 122 height 18
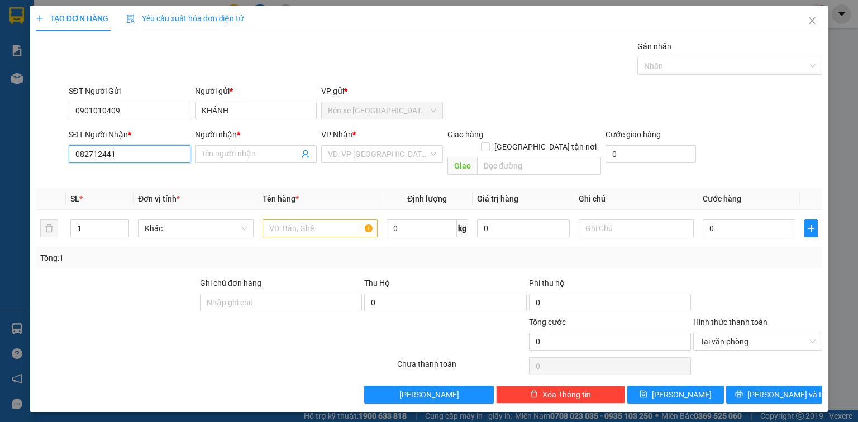
type input "0827124418"
click at [145, 146] on input "0827124418" at bounding box center [130, 154] width 122 height 18
click at [139, 169] on div "0827124418 - TẤN" at bounding box center [128, 171] width 107 height 12
type input "TẤN"
type input "0827124418"
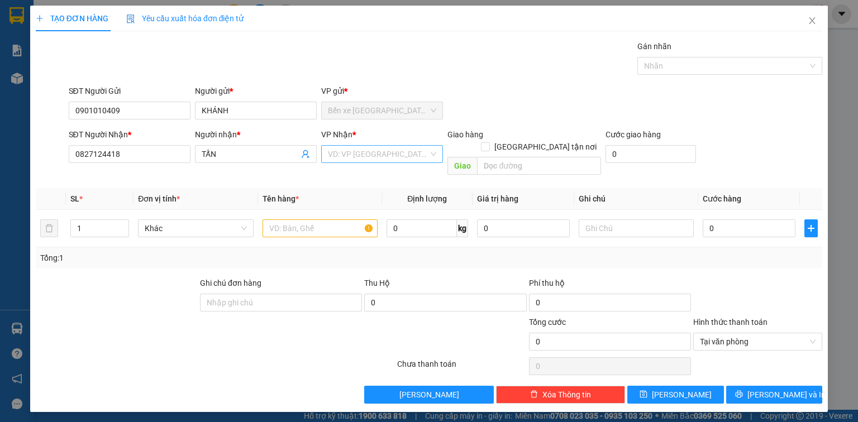
click at [355, 155] on input "search" at bounding box center [378, 154] width 101 height 17
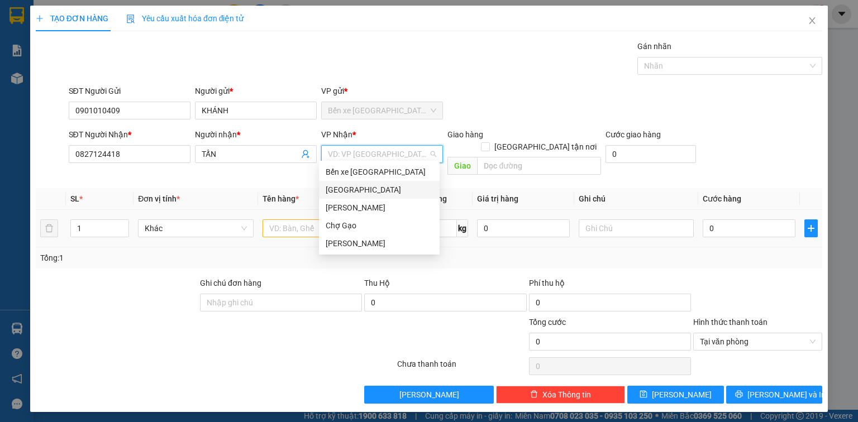
drag, startPoint x: 342, startPoint y: 188, endPoint x: 300, endPoint y: 212, distance: 48.3
click at [341, 188] on div "[GEOGRAPHIC_DATA]" at bounding box center [379, 190] width 107 height 12
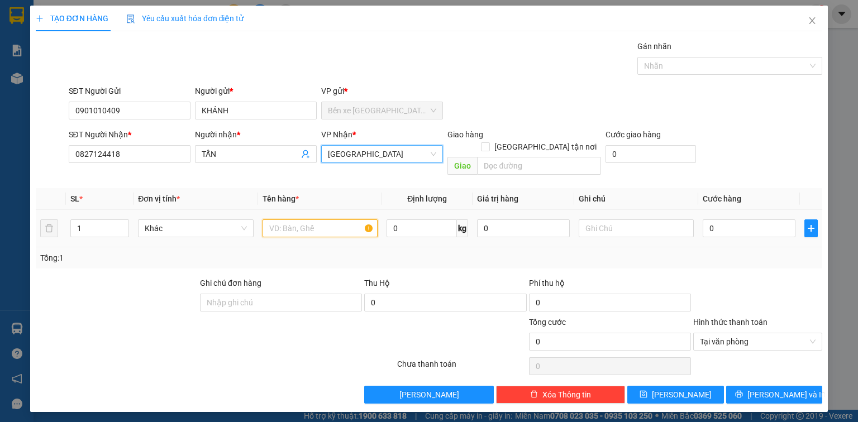
click at [299, 220] on input "text" at bounding box center [320, 229] width 115 height 18
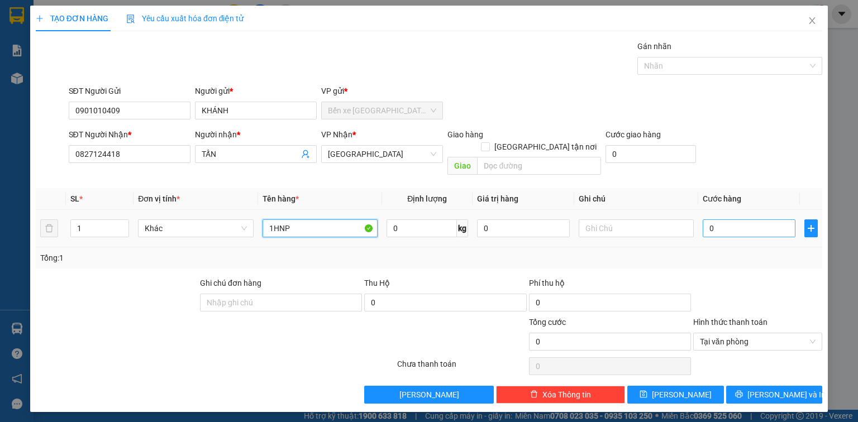
type input "1HNP"
click at [724, 220] on input "0" at bounding box center [749, 229] width 93 height 18
type input "2"
type input "254"
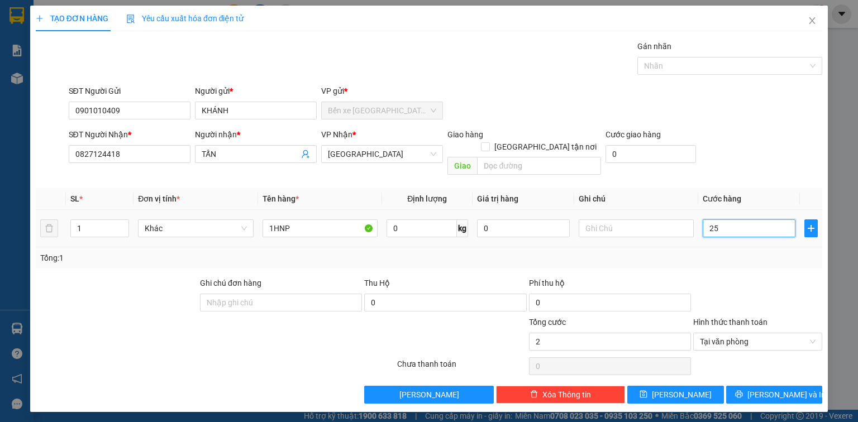
type input "254"
type input "25"
click at [769, 396] on button "Lưu và In" at bounding box center [774, 395] width 97 height 18
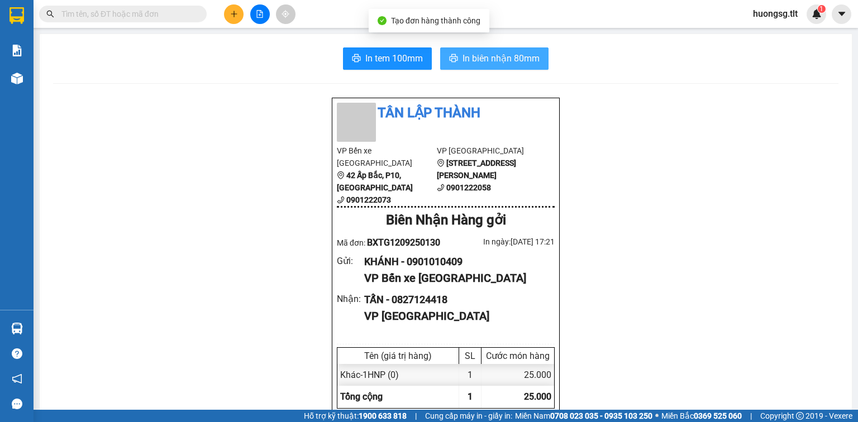
click at [515, 57] on span "In biên nhận 80mm" at bounding box center [501, 58] width 77 height 14
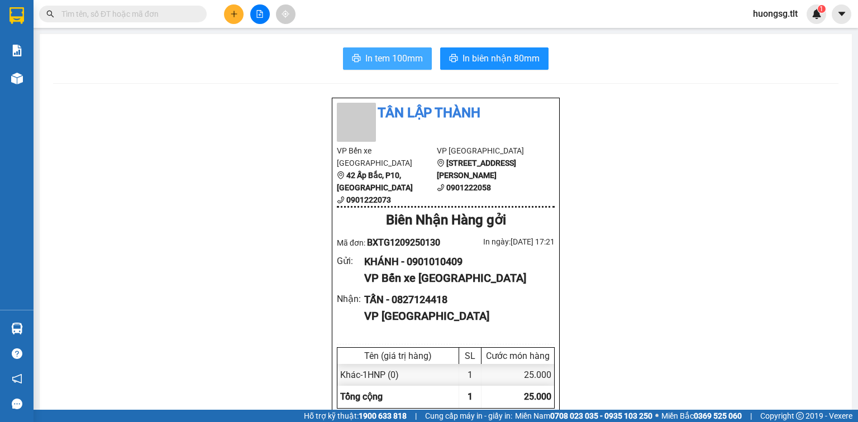
drag, startPoint x: 333, startPoint y: 49, endPoint x: 356, endPoint y: 54, distance: 23.9
click at [336, 51] on div "In tem 100mm In biên nhận 80mm" at bounding box center [446, 58] width 786 height 22
drag, startPoint x: 356, startPoint y: 54, endPoint x: 368, endPoint y: 52, distance: 11.9
click at [358, 53] on button "In tem 100mm" at bounding box center [387, 58] width 89 height 22
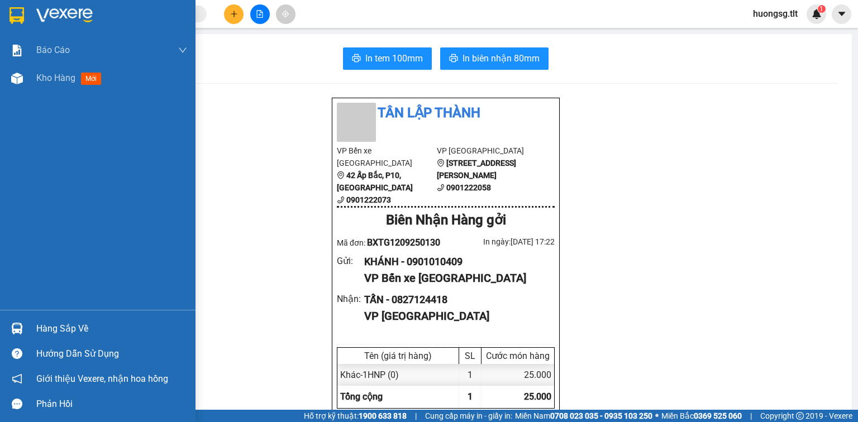
click at [16, 312] on div "Hàng sắp về Hướng dẫn sử dụng Giới thiệu Vexere, nhận hoa hồng Phản hồi" at bounding box center [98, 363] width 196 height 107
click at [23, 328] on div at bounding box center [17, 329] width 20 height 20
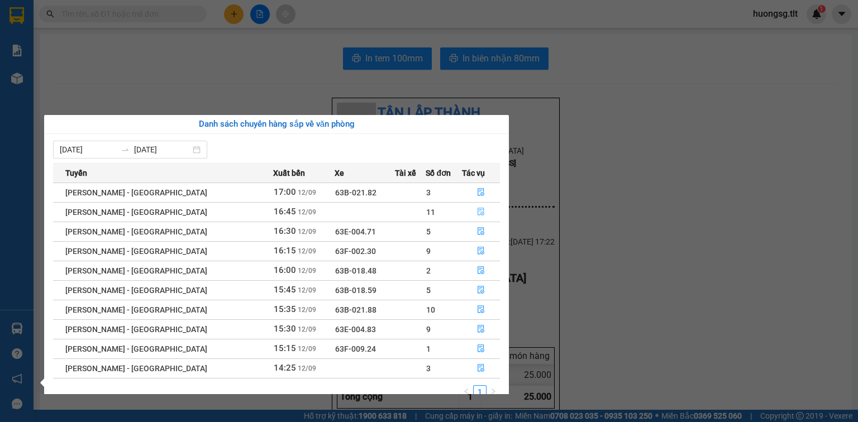
click at [478, 208] on icon "file-done" at bounding box center [481, 212] width 7 height 8
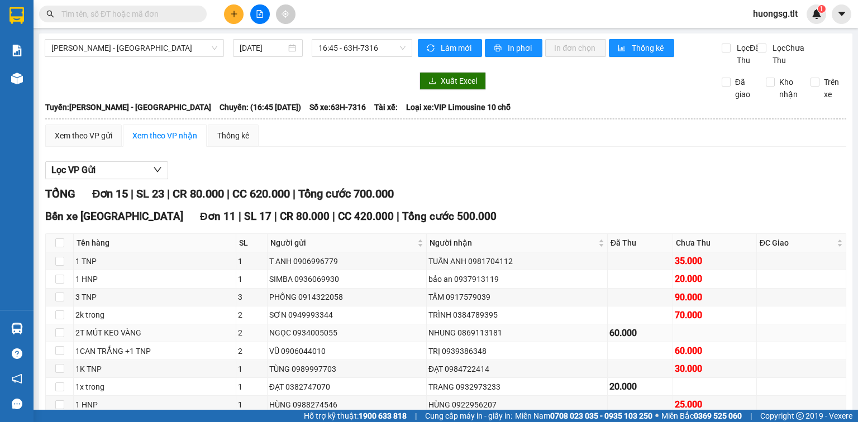
drag, startPoint x: 223, startPoint y: 184, endPoint x: 537, endPoint y: 203, distance: 314.6
click at [537, 253] on tbody "1 TNP 1 T ANH 0906996779 TUẤN ANH 0981704112 35.000 1 HNP 1 SIMBA 0936069930 bả…" at bounding box center [446, 352] width 801 height 198
click at [518, 363] on div "ĐẠT 0984722414" at bounding box center [517, 369] width 177 height 12
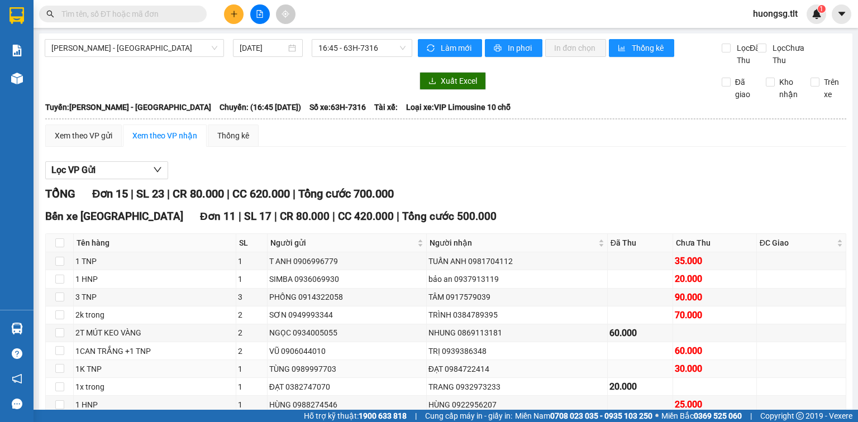
click at [474, 363] on div "ĐẠT 0984722414" at bounding box center [517, 369] width 177 height 12
click at [473, 363] on div "ĐẠT 0984722414" at bounding box center [517, 369] width 177 height 12
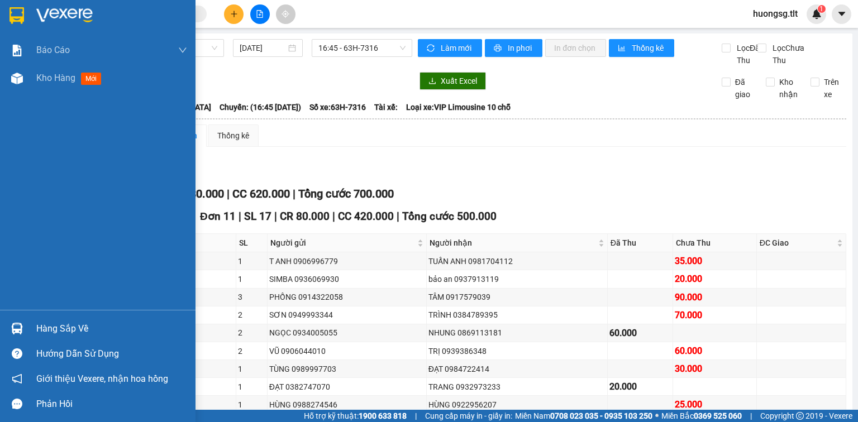
click at [20, 336] on div at bounding box center [17, 329] width 20 height 20
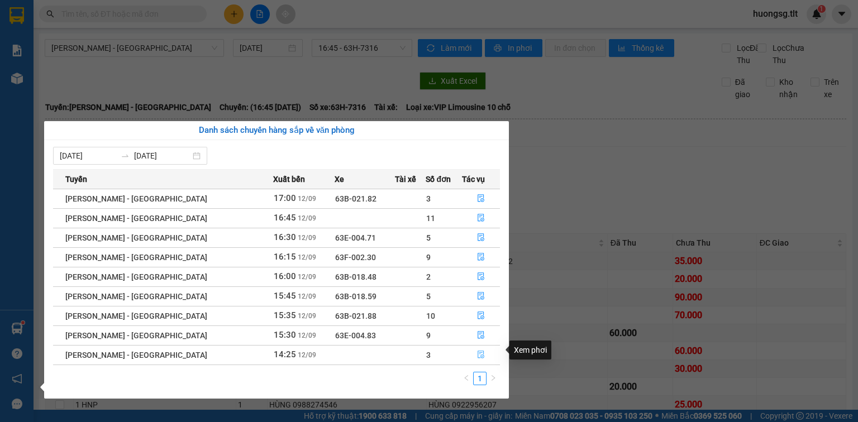
click at [465, 351] on button "button" at bounding box center [481, 355] width 37 height 18
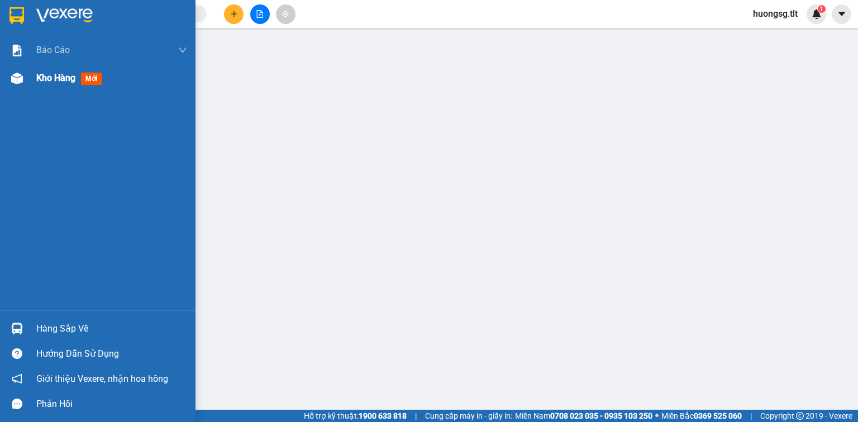
click at [12, 77] on img at bounding box center [17, 79] width 12 height 12
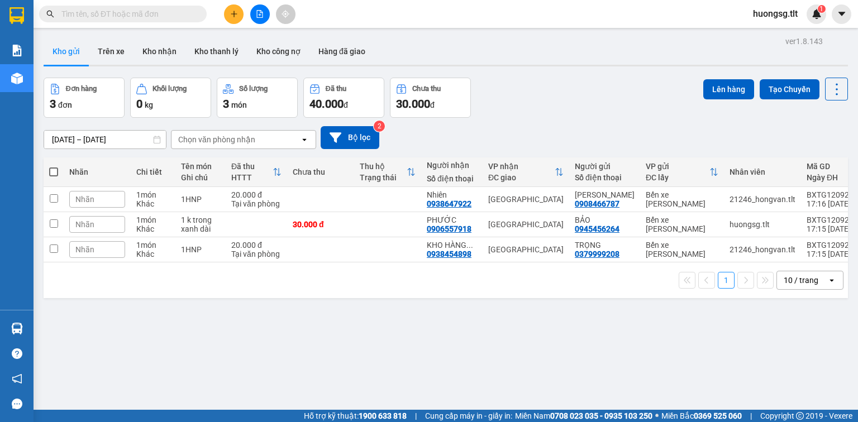
click at [179, 17] on input "text" at bounding box center [127, 14] width 132 height 12
paste input "0901010409"
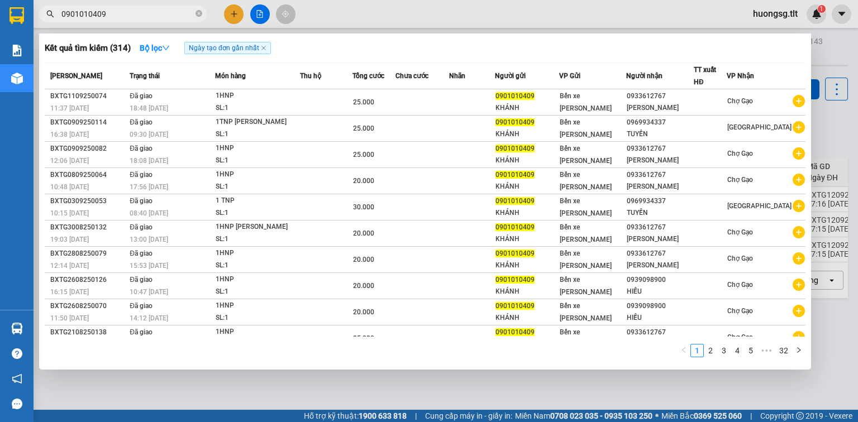
type input "0901010409"
click at [197, 9] on span at bounding box center [199, 14] width 7 height 11
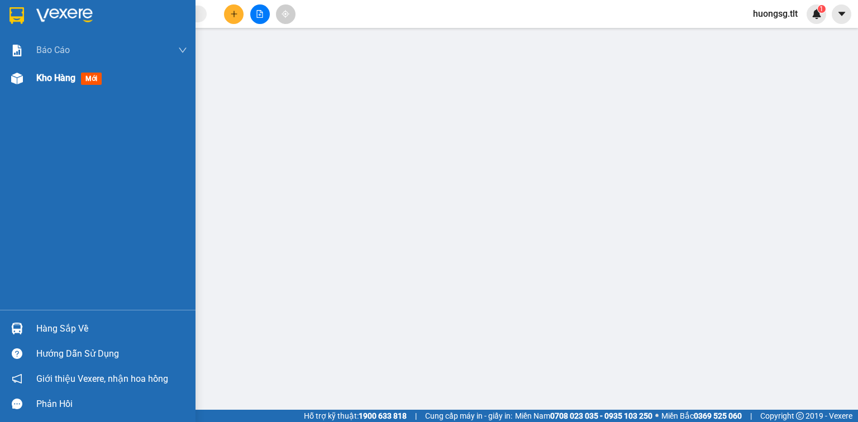
click at [29, 76] on div "Kho hàng mới" at bounding box center [98, 78] width 196 height 28
